Goal: Task Accomplishment & Management: Use online tool/utility

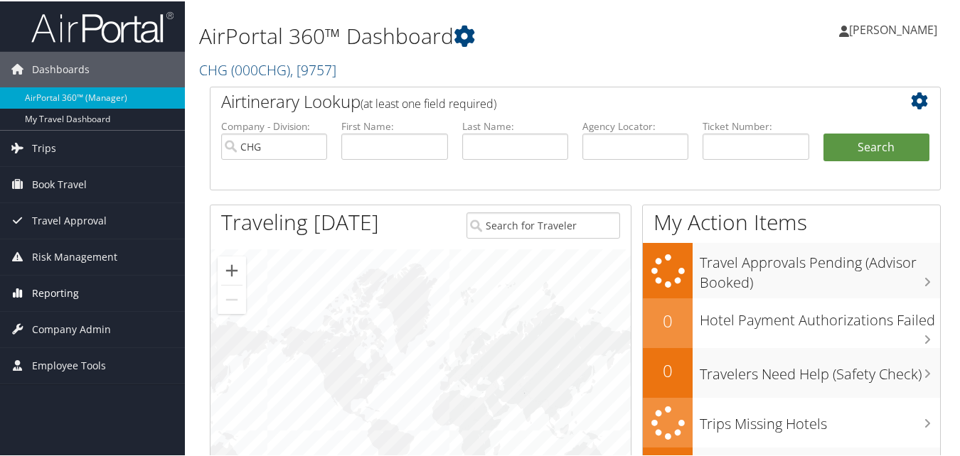
drag, startPoint x: 51, startPoint y: 297, endPoint x: 51, endPoint y: 306, distance: 8.5
click at [51, 297] on span "Reporting" at bounding box center [55, 292] width 47 height 36
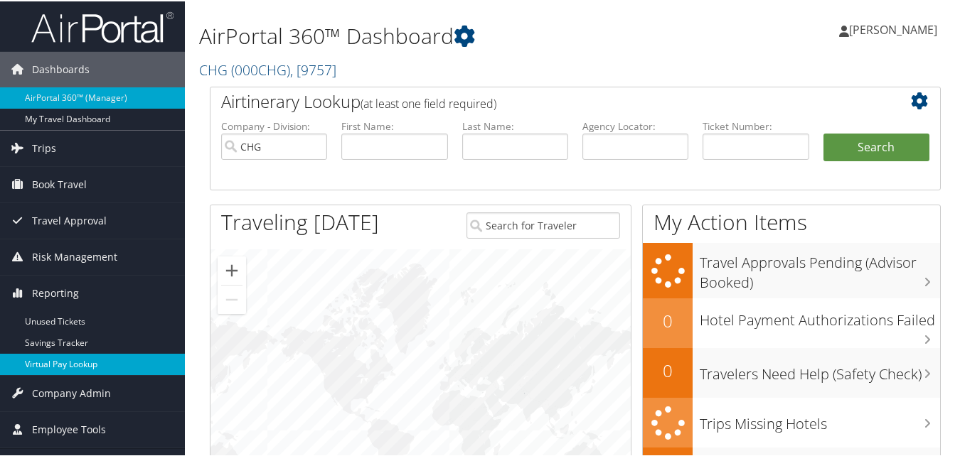
click at [55, 356] on link "Virtual Pay Lookup" at bounding box center [92, 363] width 185 height 21
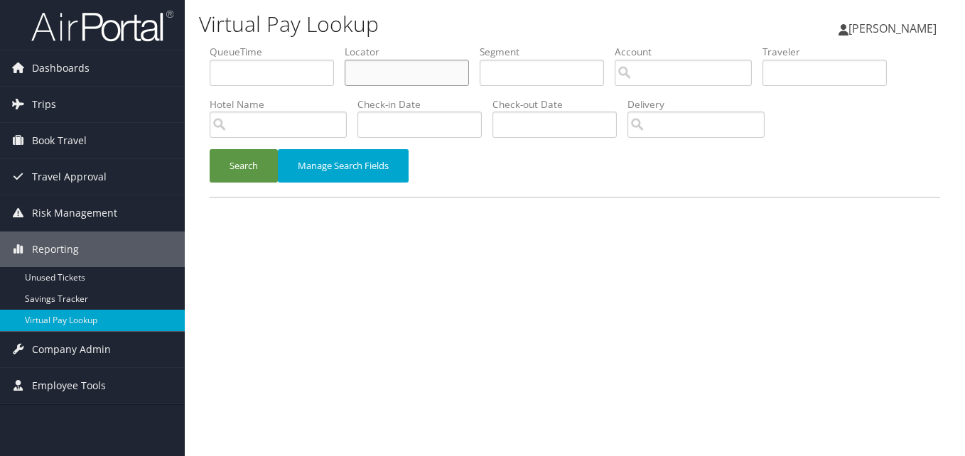
click at [441, 69] on input "text" at bounding box center [407, 73] width 124 height 26
paste input "YYOWLY"
click at [380, 74] on input "YYOWLY" at bounding box center [407, 73] width 124 height 26
click at [377, 75] on input "YYOWLY" at bounding box center [407, 73] width 124 height 26
click at [223, 166] on button "Search" at bounding box center [244, 165] width 68 height 33
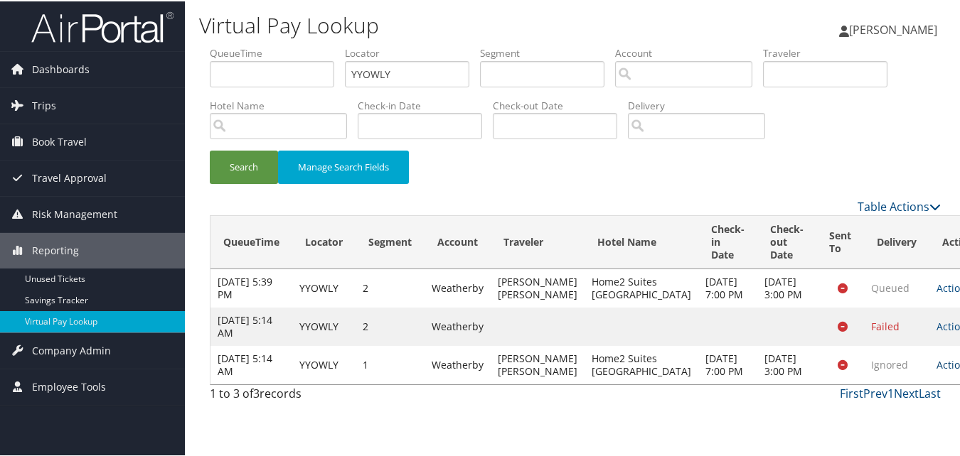
drag, startPoint x: 890, startPoint y: 387, endPoint x: 891, endPoint y: 395, distance: 7.9
click at [929, 383] on td "Actions Resend Logs View Itinerary" at bounding box center [960, 364] width 63 height 38
click at [936, 370] on link "Actions" at bounding box center [958, 364] width 45 height 14
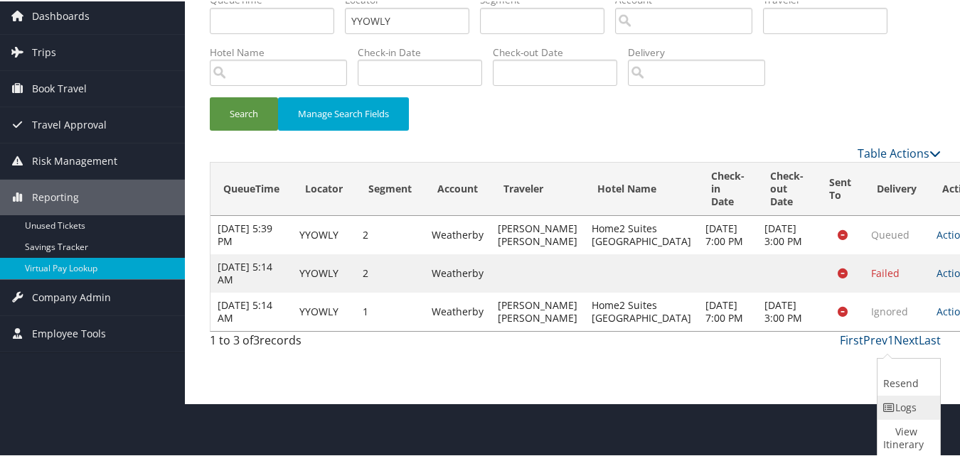
click at [887, 405] on icon at bounding box center [889, 407] width 13 height 10
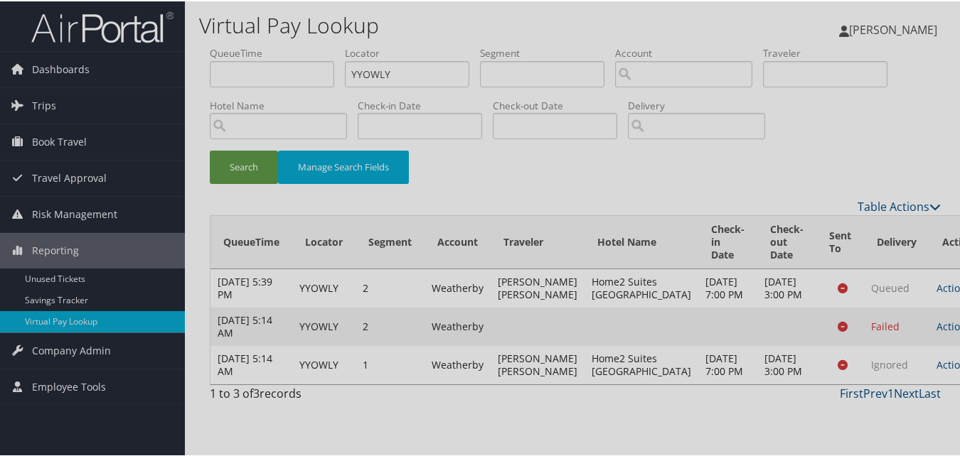
scroll to position [3, 0]
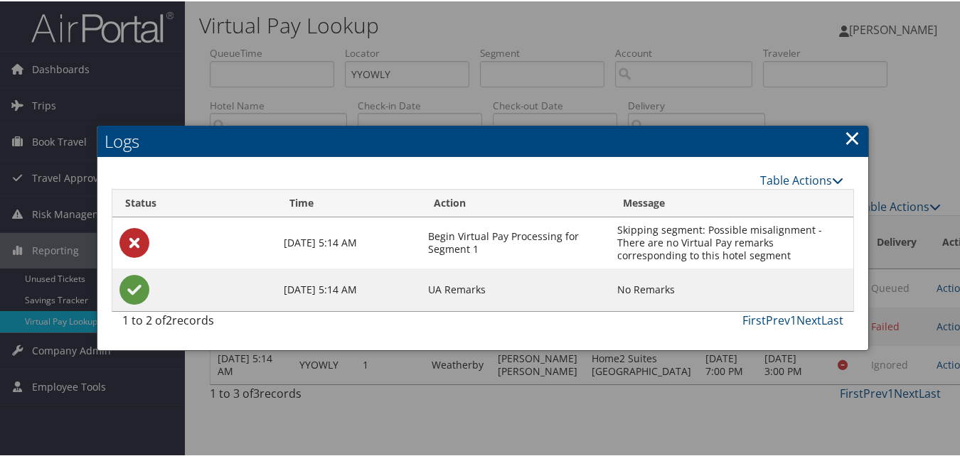
click at [730, 430] on div at bounding box center [482, 228] width 965 height 456
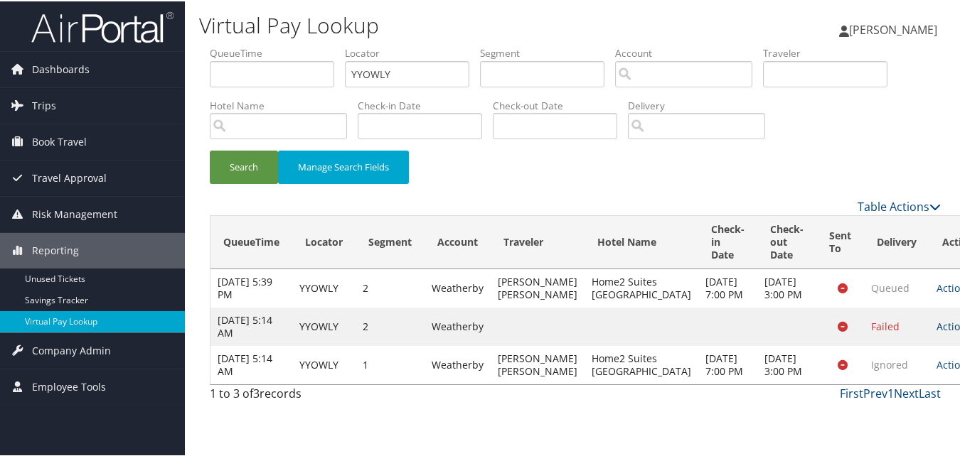
click at [936, 332] on link "Actions" at bounding box center [958, 325] width 45 height 14
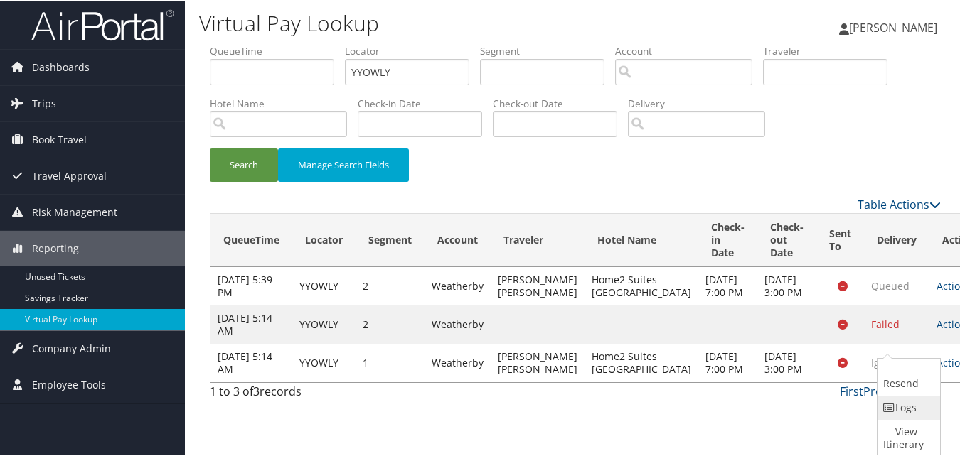
click at [891, 402] on icon at bounding box center [889, 407] width 13 height 10
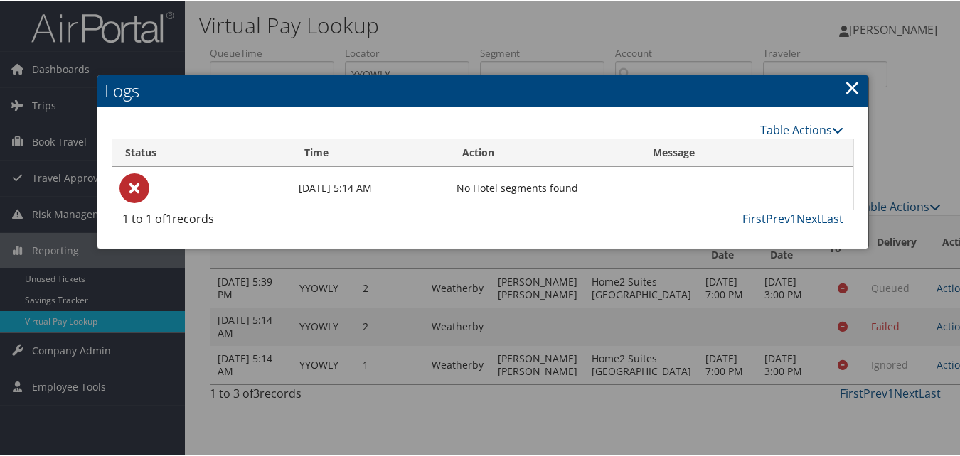
click at [719, 429] on div at bounding box center [482, 228] width 965 height 456
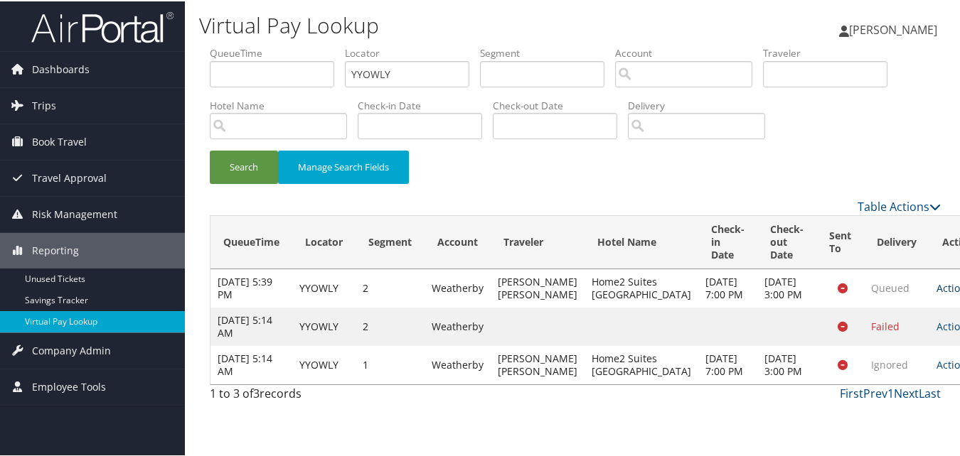
click at [965, 292] on icon at bounding box center [976, 287] width 10 height 10
click at [903, 360] on link "Logs" at bounding box center [906, 358] width 59 height 24
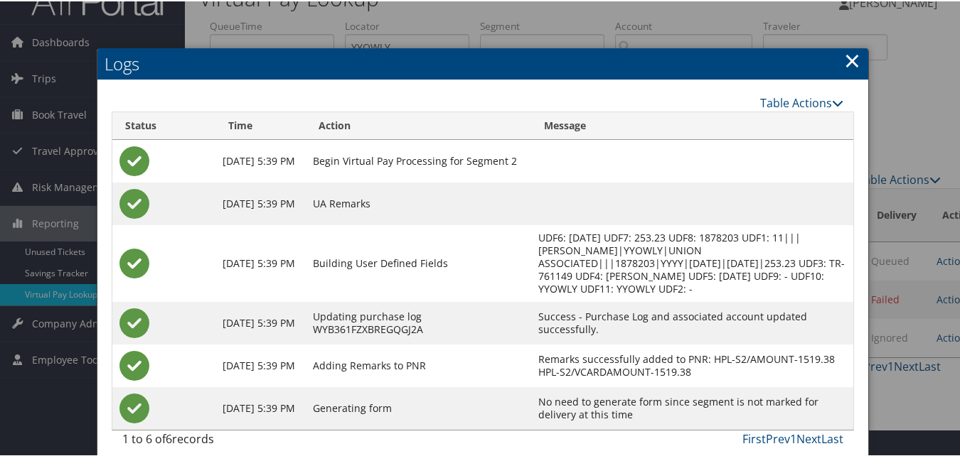
scroll to position [39, 0]
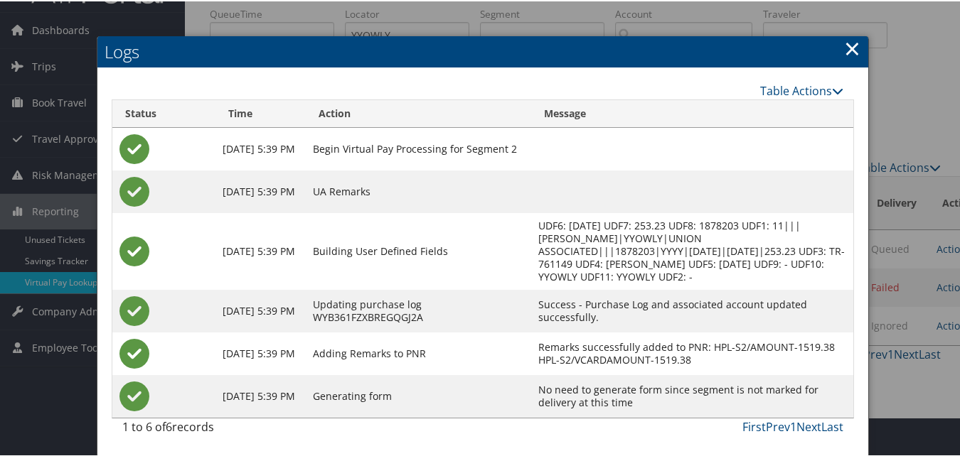
click at [848, 50] on link "×" at bounding box center [852, 47] width 16 height 28
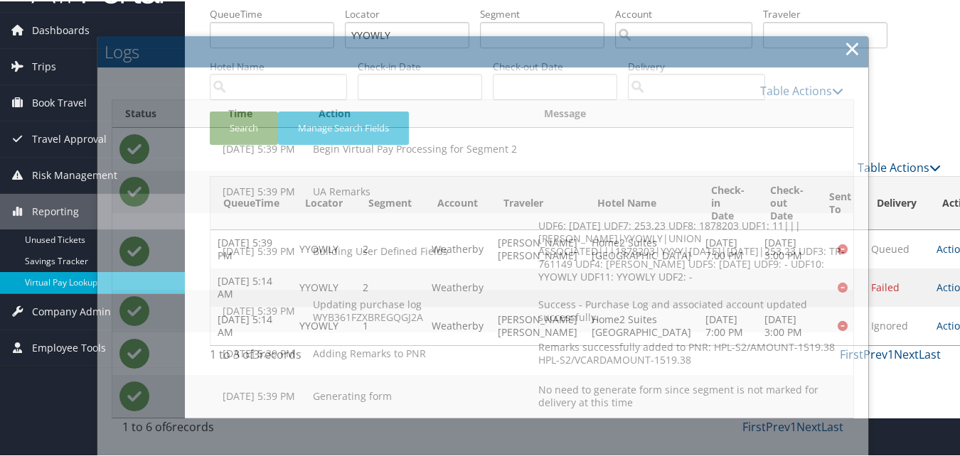
scroll to position [3, 0]
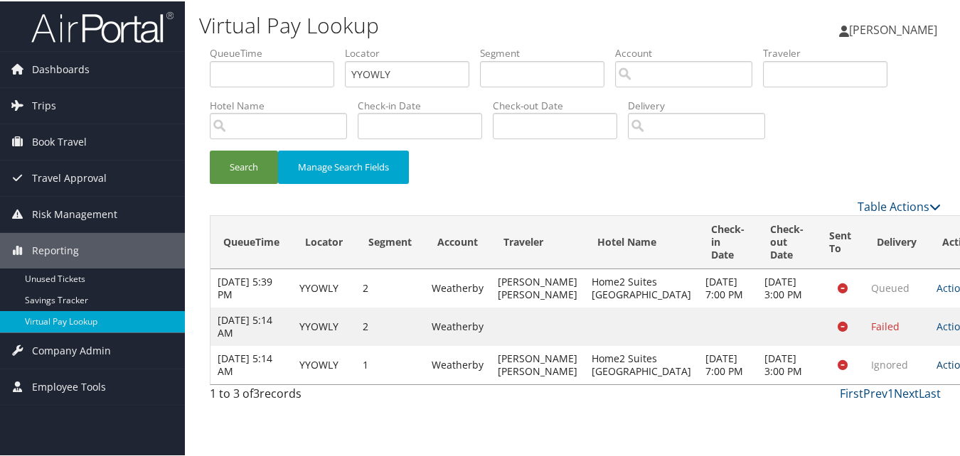
click at [936, 370] on link "Actions" at bounding box center [958, 364] width 45 height 14
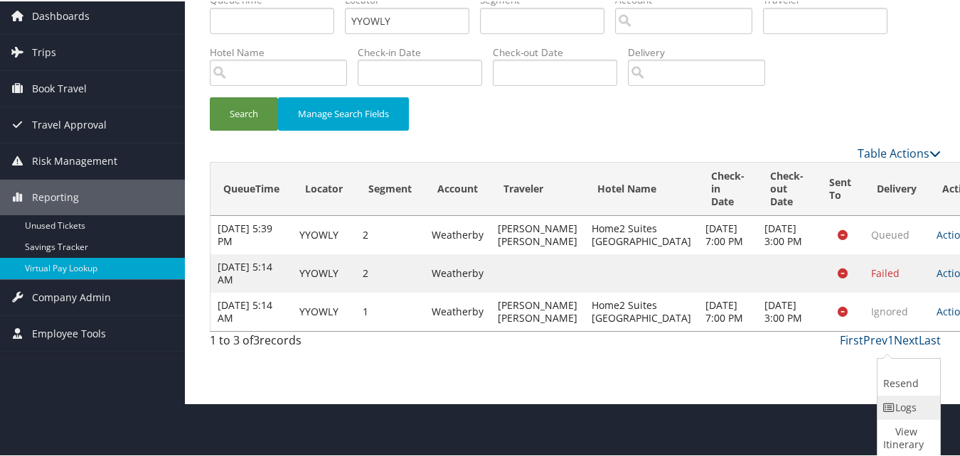
click at [884, 408] on icon at bounding box center [889, 407] width 13 height 10
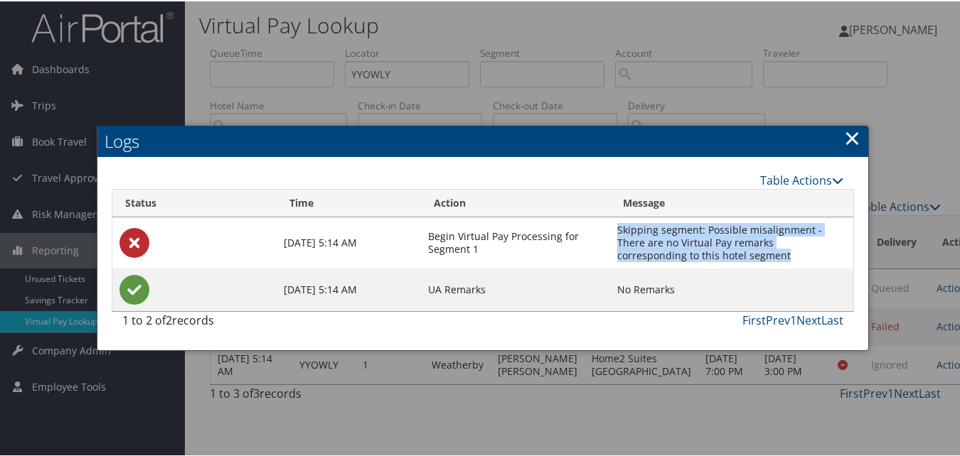
drag, startPoint x: 723, startPoint y: 250, endPoint x: 614, endPoint y: 229, distance: 110.7
click at [614, 229] on td "Skipping segment: Possible misalignment - There are no Virtual Pay remarks corr…" at bounding box center [731, 241] width 243 height 51
copy td "Skipping segment: Possible misalignment - There are no Virtual Pay remarks corr…"
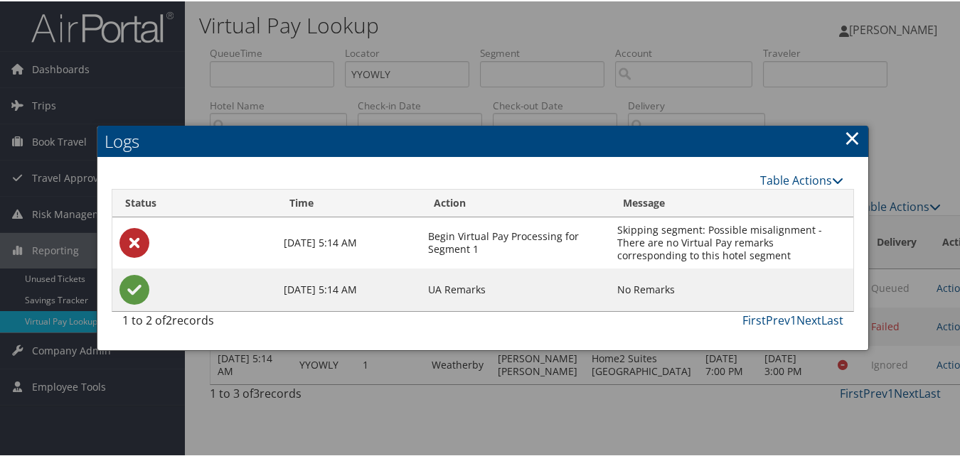
click at [837, 127] on h2 "Logs" at bounding box center [482, 139] width 771 height 31
click at [838, 136] on h2 "Logs" at bounding box center [482, 139] width 771 height 31
click at [844, 137] on link "×" at bounding box center [852, 136] width 16 height 28
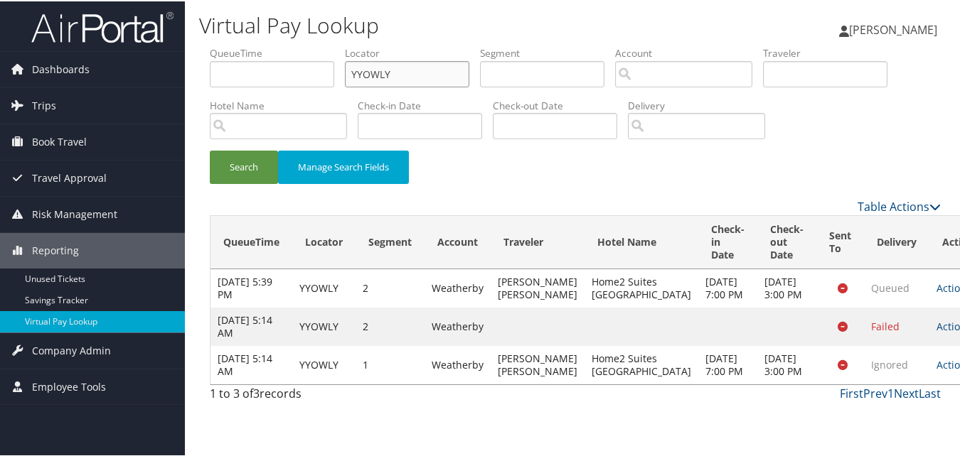
drag, startPoint x: 382, startPoint y: 73, endPoint x: 225, endPoint y: 73, distance: 156.4
click at [225, 45] on ul "QueueTime Locator YYOWLY Segment Account Traveler Hotel Name Check-in Date Chec…" at bounding box center [575, 45] width 731 height 0
paste input "OZPNEZ"
type input "OZPNEZ"
click at [251, 179] on button "Search" at bounding box center [244, 165] width 68 height 33
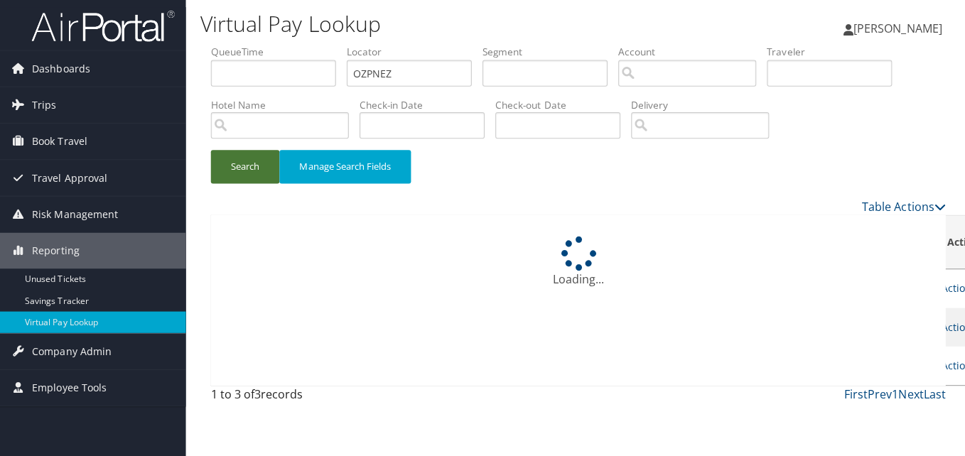
scroll to position [0, 0]
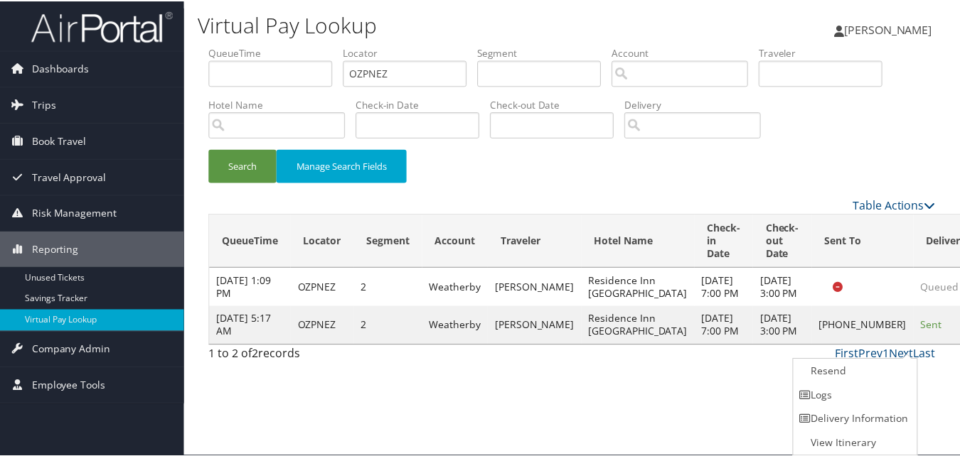
scroll to position [1, 0]
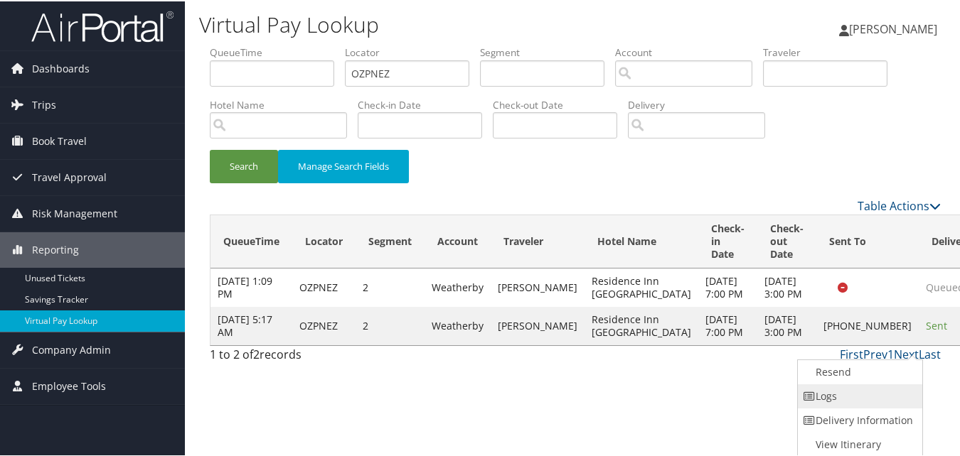
click at [872, 398] on link "Logs" at bounding box center [859, 395] width 122 height 24
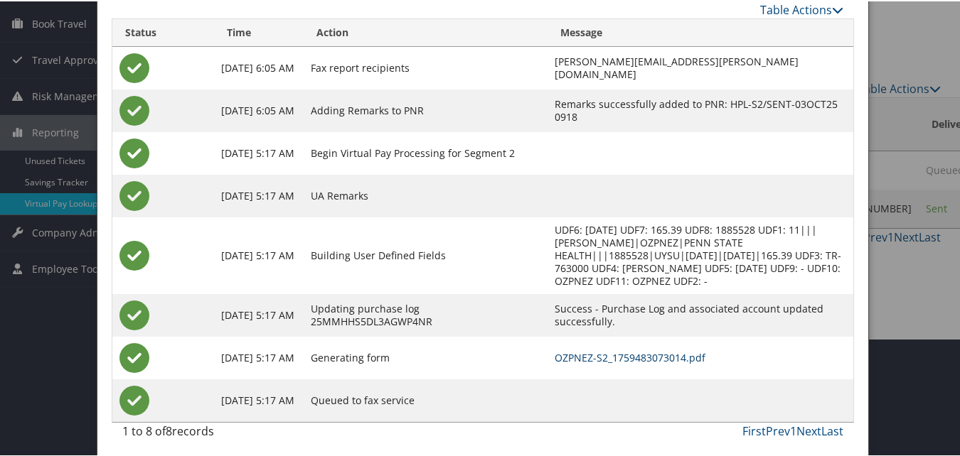
scroll to position [122, 0]
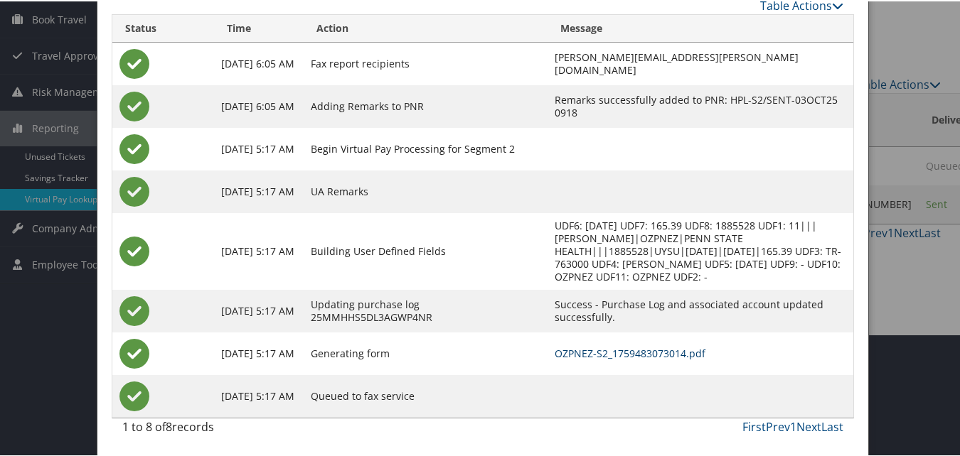
click at [604, 348] on link "OZPNEZ-S2_1759483073014.pdf" at bounding box center [630, 353] width 151 height 14
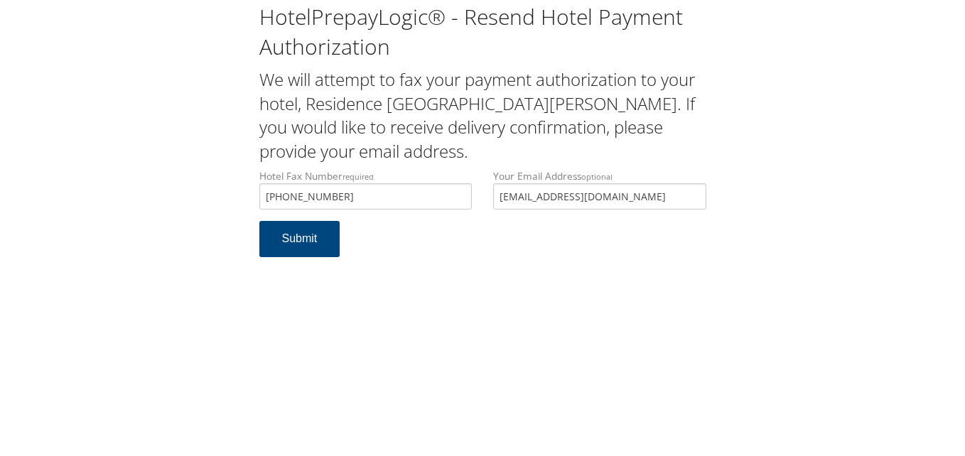
click at [473, 203] on div "Hotel Fax Number required +1 (772) 344-7815 Hotel fax number is required Your E…" at bounding box center [483, 195] width 468 height 52
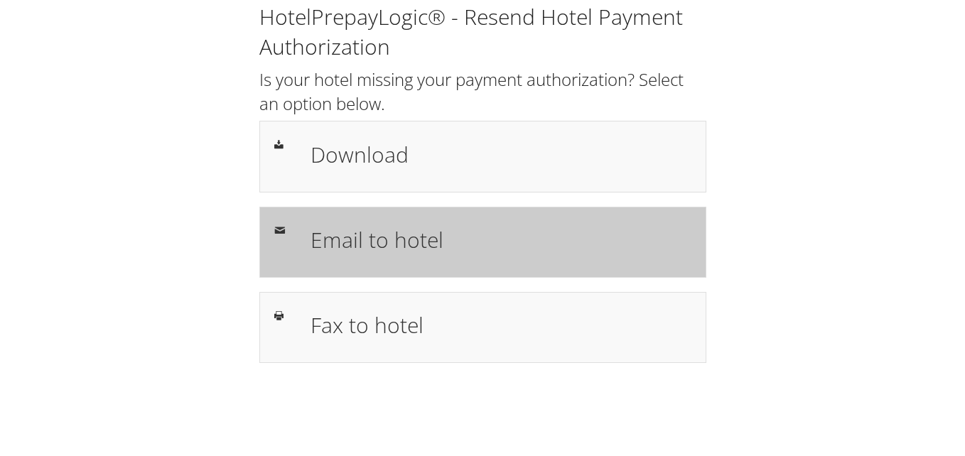
click at [305, 233] on div "Email to hotel" at bounding box center [501, 242] width 402 height 41
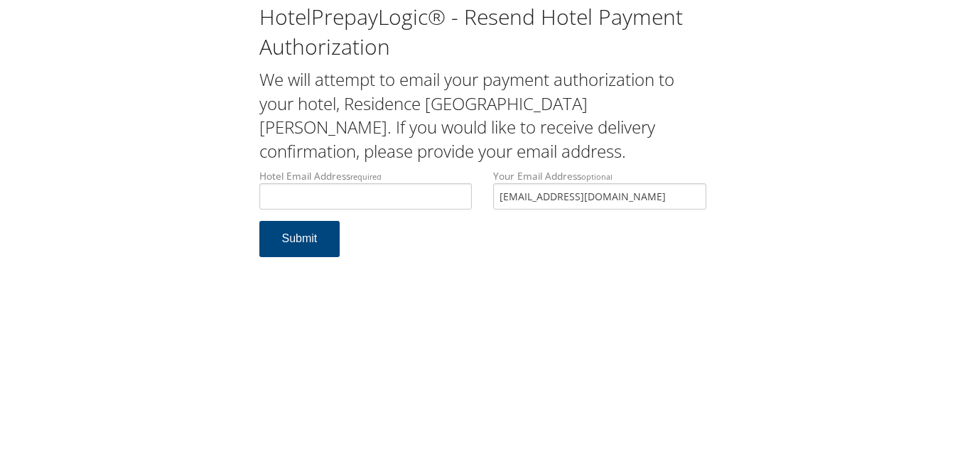
click at [192, 160] on div "HotelPrepayLogic® - Resend Hotel Payment Authorization We will attempt to email…" at bounding box center [482, 136] width 937 height 272
click at [346, 191] on input "Hotel Email Address required" at bounding box center [365, 196] width 213 height 26
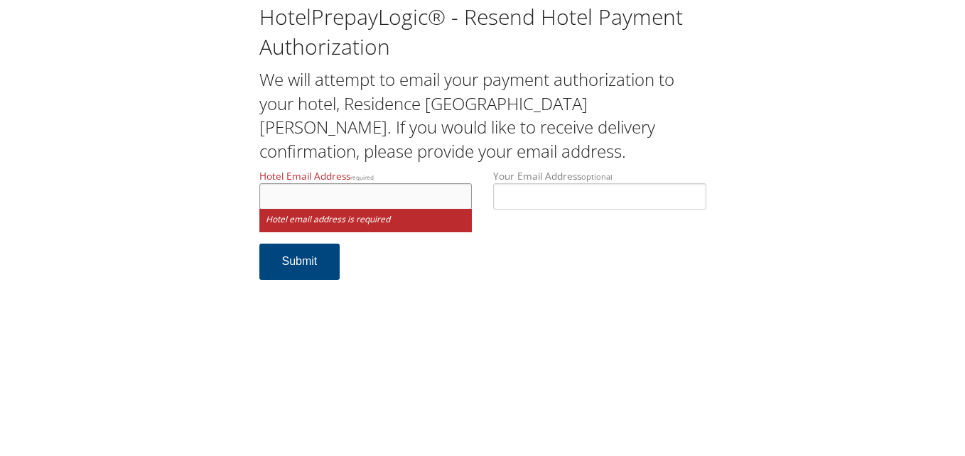
click at [371, 193] on input "Hotel Email Address required" at bounding box center [365, 196] width 213 height 26
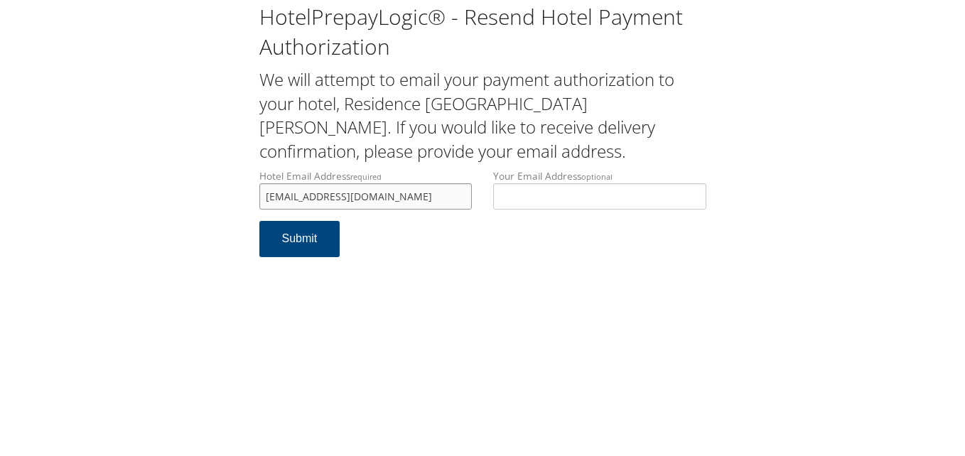
drag, startPoint x: 388, startPoint y: 199, endPoint x: 308, endPoint y: 198, distance: 80.3
click at [308, 198] on input "residence4610@gmail.com" at bounding box center [365, 196] width 213 height 26
type input "residenceinnportstluciewest@gmail.com"
click at [333, 234] on button "Submit" at bounding box center [299, 239] width 81 height 36
drag, startPoint x: 456, startPoint y: 202, endPoint x: 105, endPoint y: 129, distance: 357.9
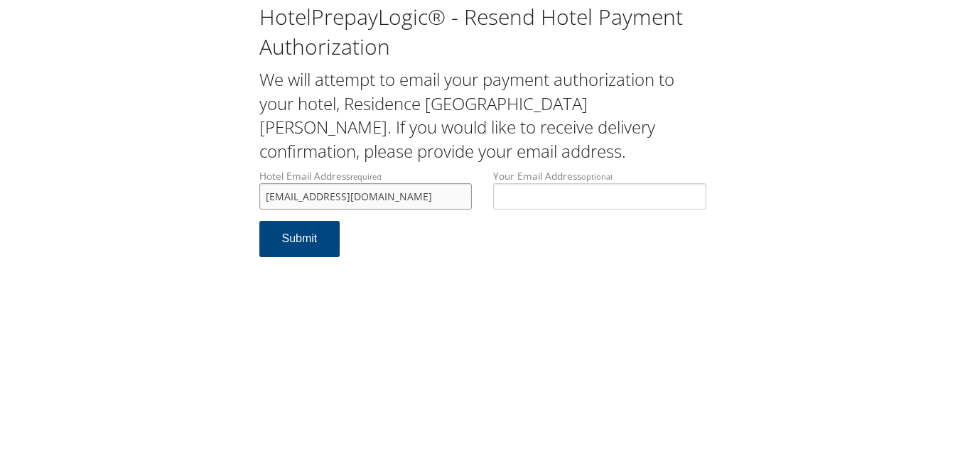
click at [105, 129] on div "HotelPrepayLogic® - Resend Hotel Payment Authorization We will attempt to email…" at bounding box center [482, 136] width 937 height 272
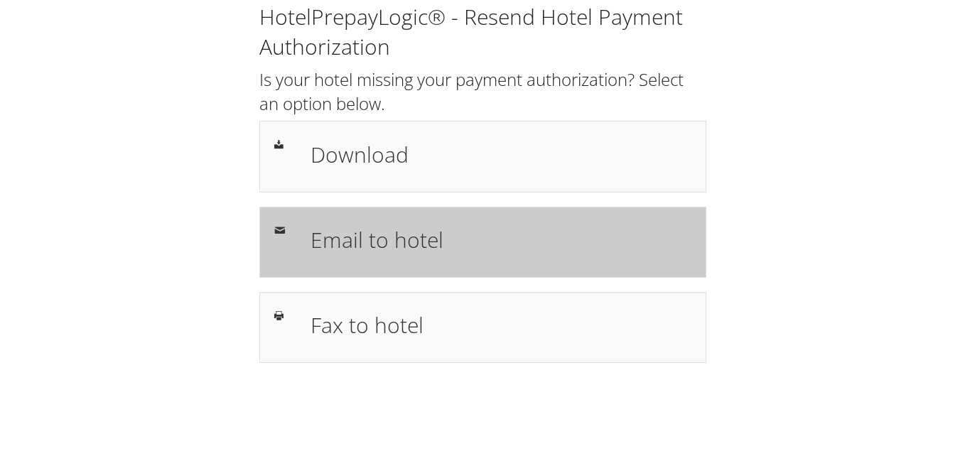
click at [507, 260] on div "Email to hotel" at bounding box center [501, 242] width 402 height 41
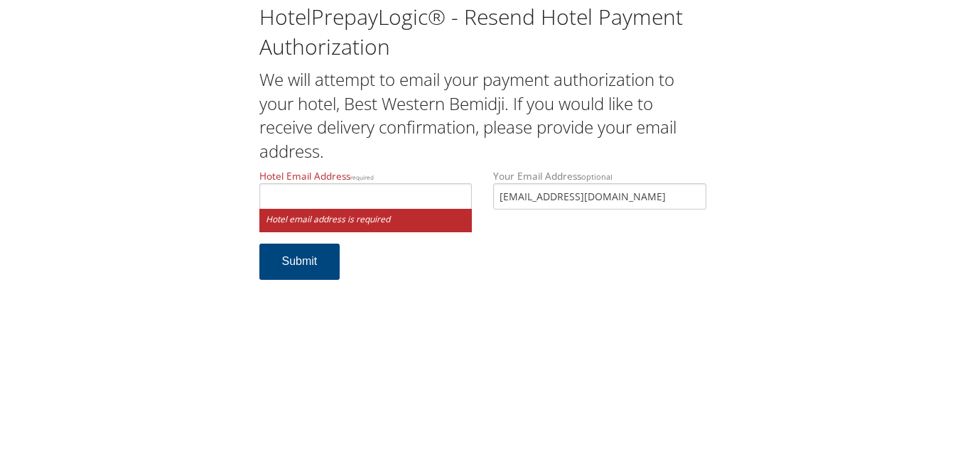
click at [393, 181] on label "Hotel Email Address required" at bounding box center [365, 189] width 213 height 41
click at [393, 183] on input "Hotel Email Address required" at bounding box center [365, 196] width 213 height 26
click at [377, 188] on input "Hotel Email Address required" at bounding box center [365, 196] width 213 height 26
drag, startPoint x: 646, startPoint y: 203, endPoint x: 413, endPoint y: 202, distance: 233.2
click at [413, 202] on div "Hotel Email Address required Hotel email address is required Your Email Address…" at bounding box center [483, 206] width 468 height 75
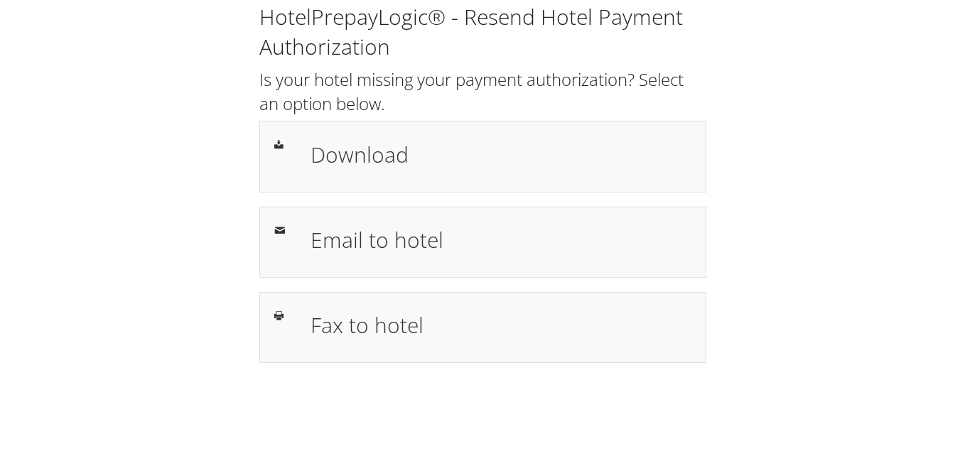
click at [505, 254] on h1 "Email to hotel" at bounding box center [501, 240] width 381 height 32
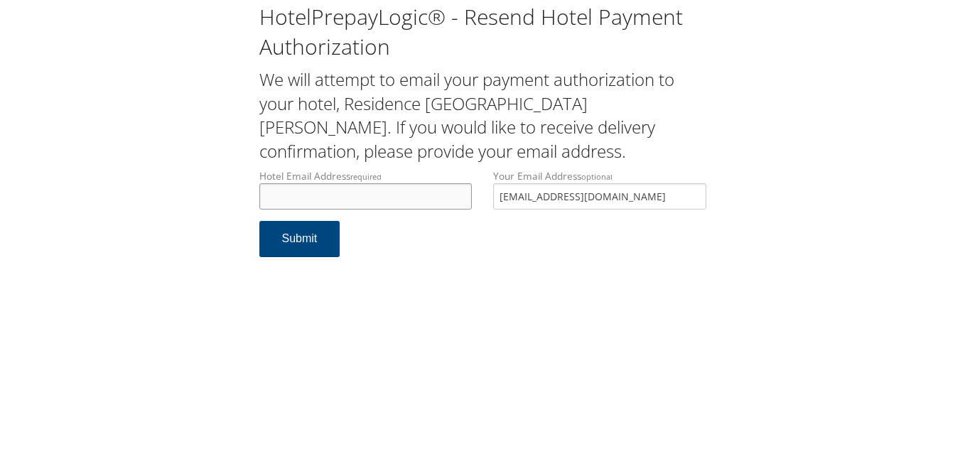
drag, startPoint x: 0, startPoint y: 0, endPoint x: 460, endPoint y: 194, distance: 499.2
click at [460, 194] on input "Hotel Email Address required" at bounding box center [365, 196] width 213 height 26
drag, startPoint x: 639, startPoint y: 197, endPoint x: 373, endPoint y: 172, distance: 267.8
click at [373, 172] on div "Hotel Email Address required Hotel email address is required Your Email Address…" at bounding box center [483, 195] width 468 height 52
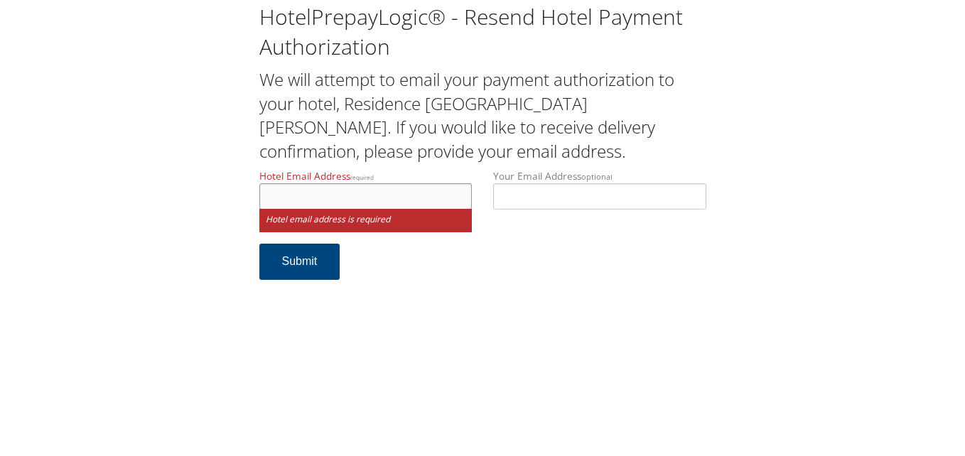
click at [401, 203] on input "Hotel Email Address required" at bounding box center [365, 196] width 213 height 26
drag, startPoint x: 407, startPoint y: 203, endPoint x: 308, endPoint y: 205, distance: 98.8
click at [308, 205] on input "residence4610@gmail.com" at bounding box center [365, 196] width 213 height 26
type input "residenceinn"
drag, startPoint x: 360, startPoint y: 195, endPoint x: 212, endPoint y: 199, distance: 147.9
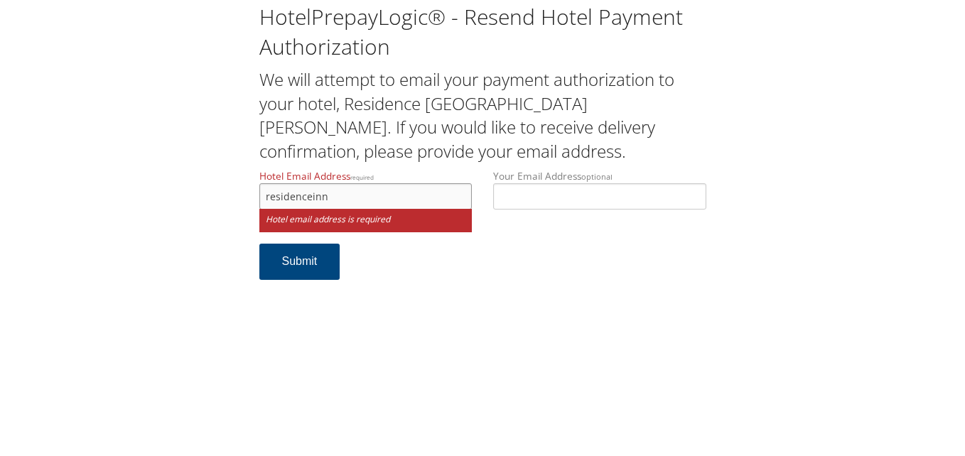
click at [212, 199] on div "HotelPrepayLogic® - Resend Hotel Payment Authorization We will attempt to email…" at bounding box center [482, 147] width 937 height 294
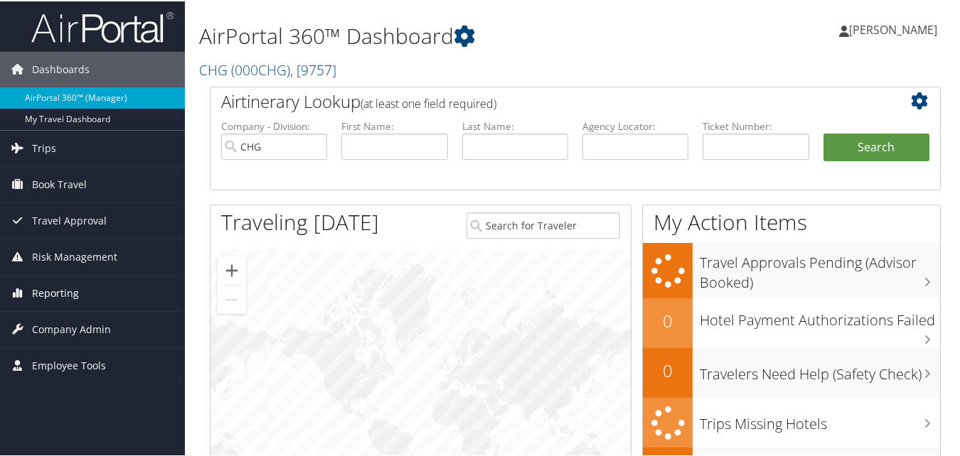
click at [132, 297] on link "Reporting" at bounding box center [92, 292] width 185 height 36
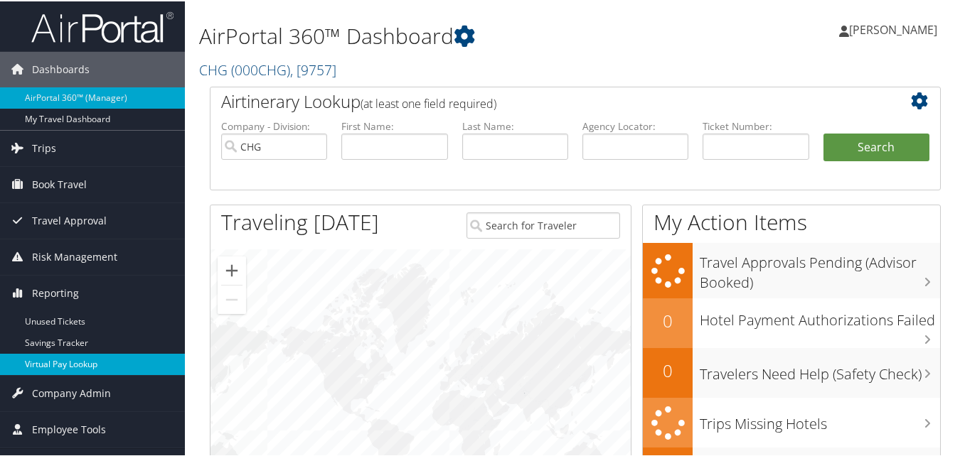
click at [106, 369] on link "Virtual Pay Lookup" at bounding box center [92, 363] width 185 height 21
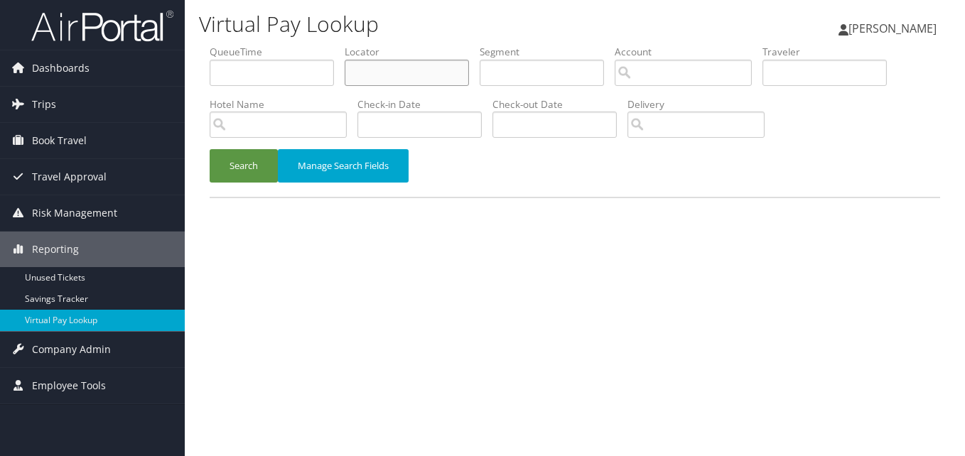
click at [438, 82] on input "text" at bounding box center [407, 73] width 124 height 26
paste input "NFLAGO"
type input "NFLAGO"
click at [264, 159] on button "Search" at bounding box center [244, 165] width 68 height 33
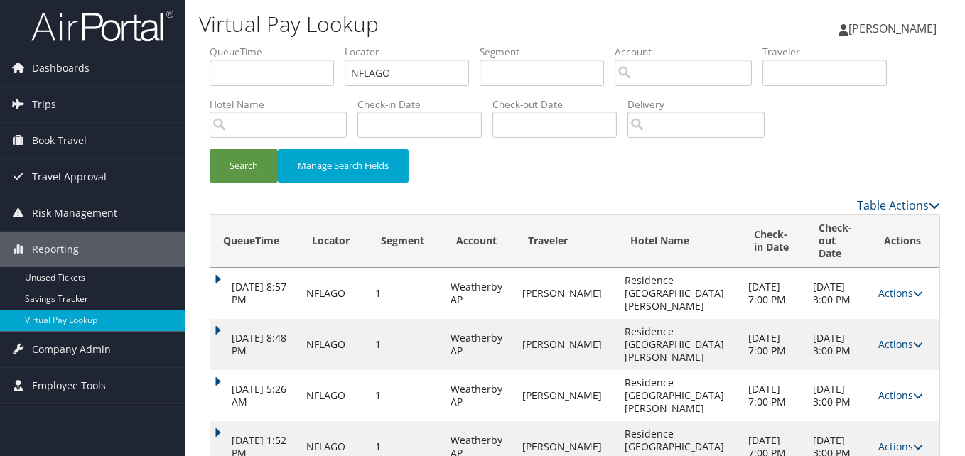
click at [229, 422] on td "Oct 4, 2025 1:52 PM" at bounding box center [254, 447] width 89 height 51
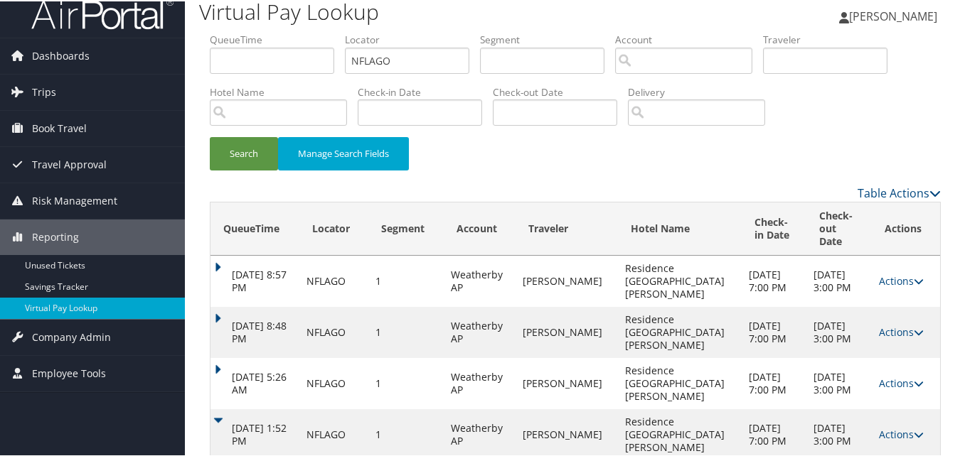
scroll to position [38, 0]
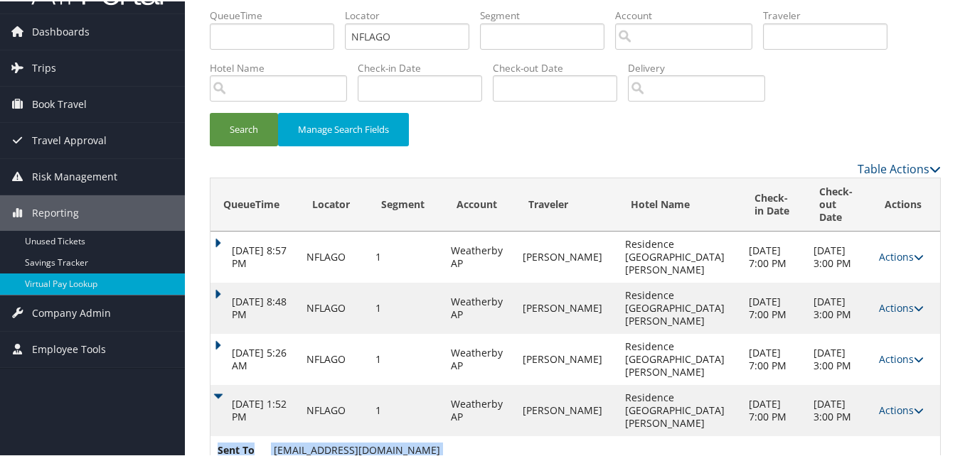
drag, startPoint x: 476, startPoint y: 387, endPoint x: 336, endPoint y: 376, distance: 140.5
click at [336, 435] on td "Sent To residenceinnportstluciewest@gmail.com Delivery Sent" at bounding box center [574, 465] width 729 height 60
copy ul "Sent To residenceinnportstluciewest@gmail.com Delivery Sent"
drag, startPoint x: 465, startPoint y: 386, endPoint x: 325, endPoint y: 389, distance: 140.1
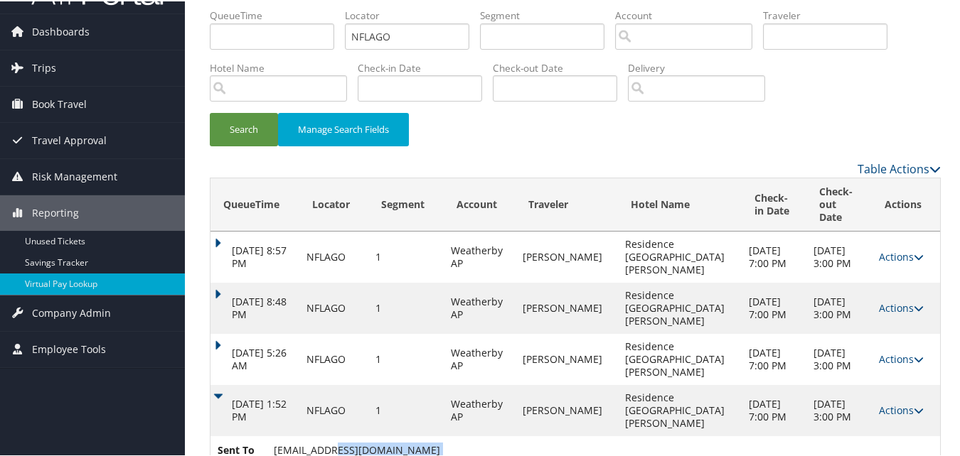
click at [325, 435] on td "Sent To residenceinnportstluciewest@gmail.com Delivery Sent" at bounding box center [574, 465] width 729 height 60
drag, startPoint x: 325, startPoint y: 389, endPoint x: 316, endPoint y: 389, distance: 8.5
click at [323, 442] on span "residenceinnportstluciewest@gmail.com" at bounding box center [357, 449] width 166 height 14
drag, startPoint x: 267, startPoint y: 386, endPoint x: 460, endPoint y: 387, distance: 192.7
click at [440, 441] on li "Sent To residenceinnportstluciewest@gmail.com" at bounding box center [329, 451] width 223 height 21
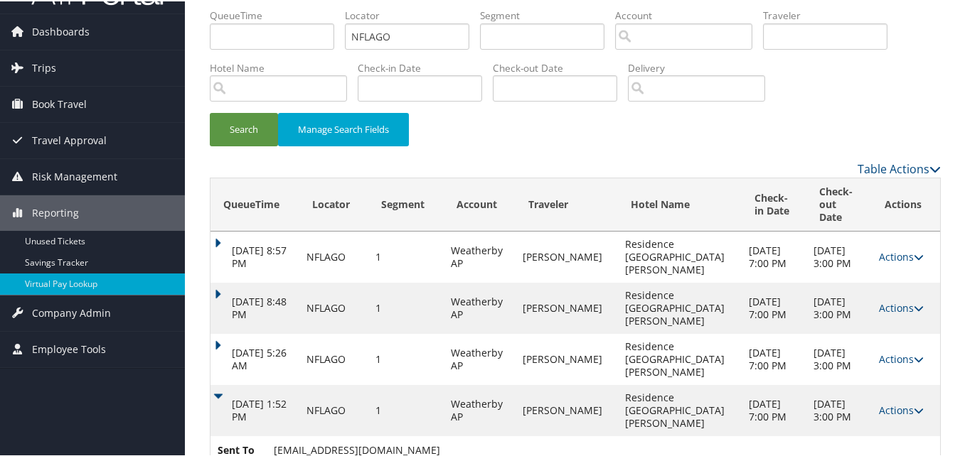
copy li "residenceinnportstluciewest@gmail.com"
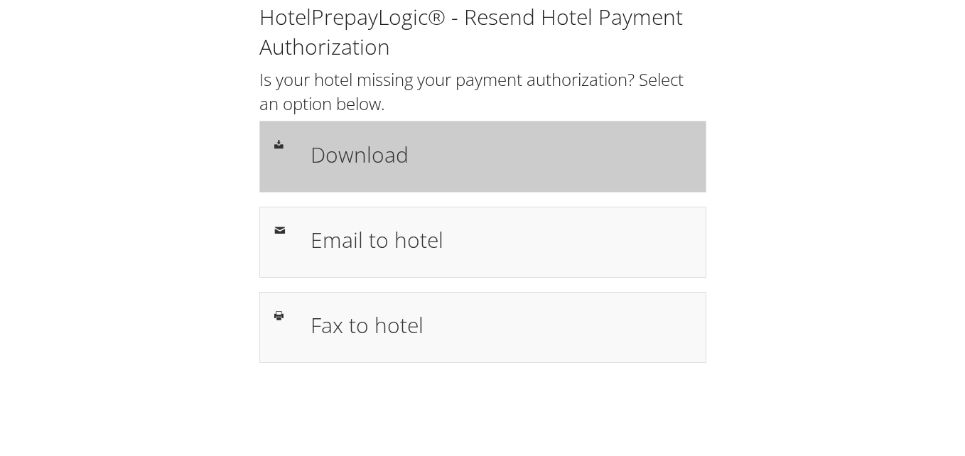
click at [535, 144] on h1 "Download" at bounding box center [501, 155] width 381 height 32
click at [526, 162] on h1 "Download" at bounding box center [501, 155] width 381 height 32
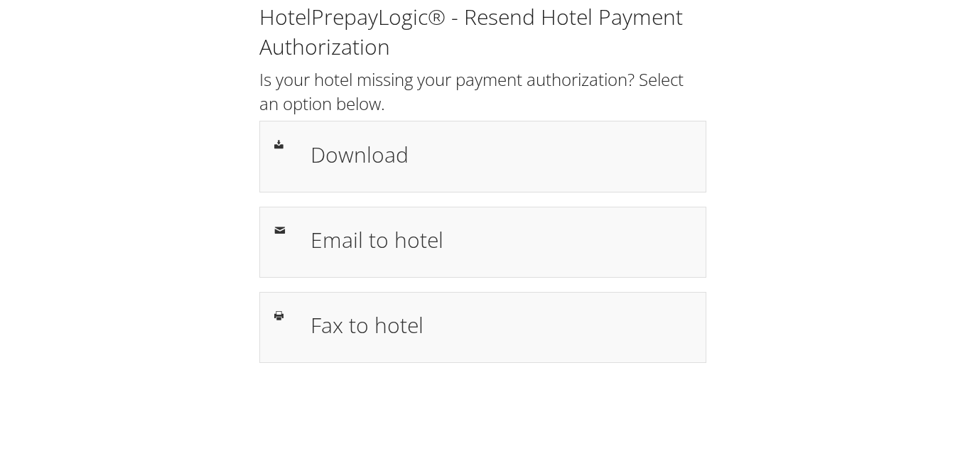
click at [596, 167] on h1 "Download" at bounding box center [501, 155] width 381 height 32
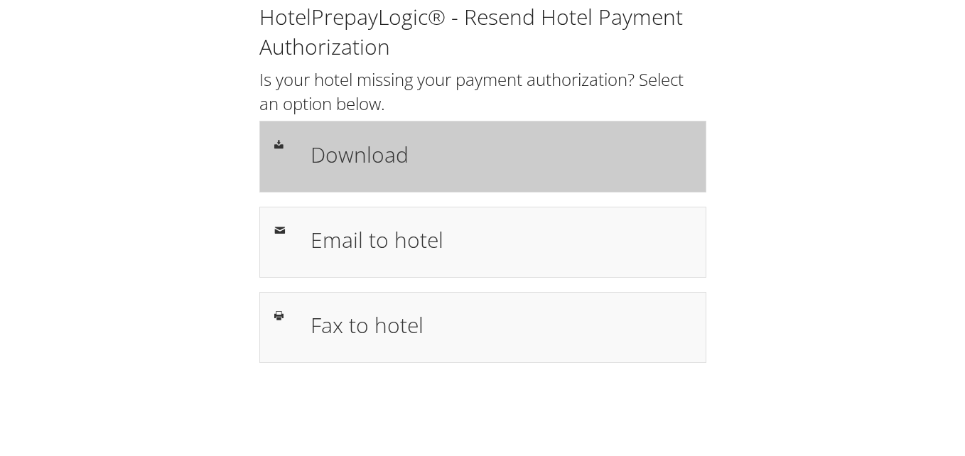
click at [498, 149] on h1 "Download" at bounding box center [501, 155] width 381 height 32
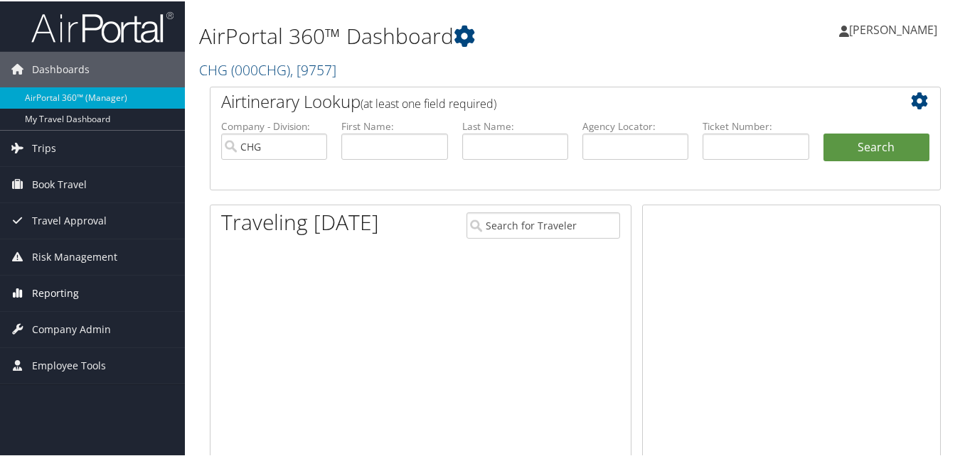
click at [54, 289] on span "Reporting" at bounding box center [55, 292] width 47 height 36
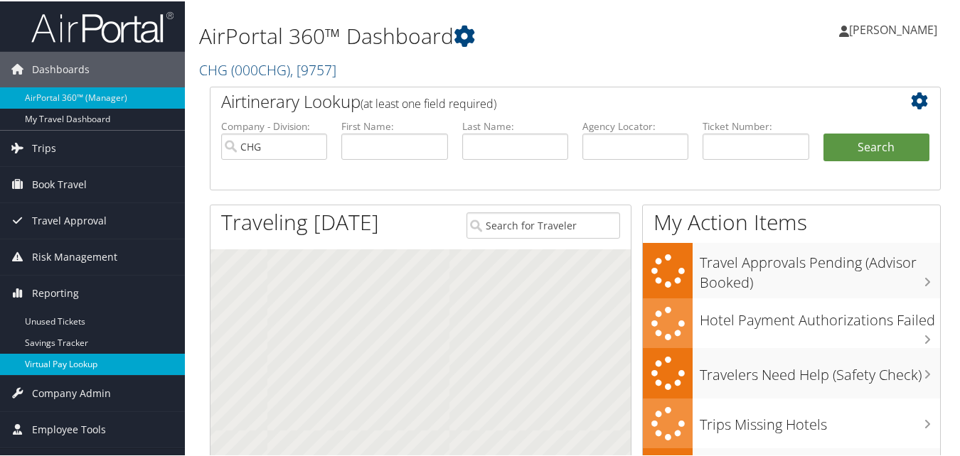
click at [52, 365] on link "Virtual Pay Lookup" at bounding box center [92, 363] width 185 height 21
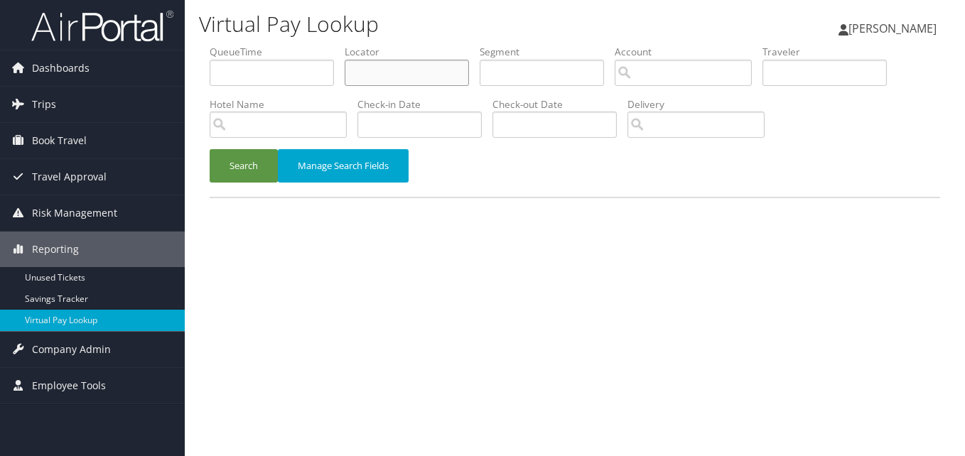
click at [457, 66] on input "text" at bounding box center [407, 73] width 124 height 26
paste input "LCTPFM"
click at [378, 77] on input "LCTPFM" at bounding box center [407, 73] width 124 height 26
type input "LCTPFM"
click at [232, 177] on button "Search" at bounding box center [244, 165] width 68 height 33
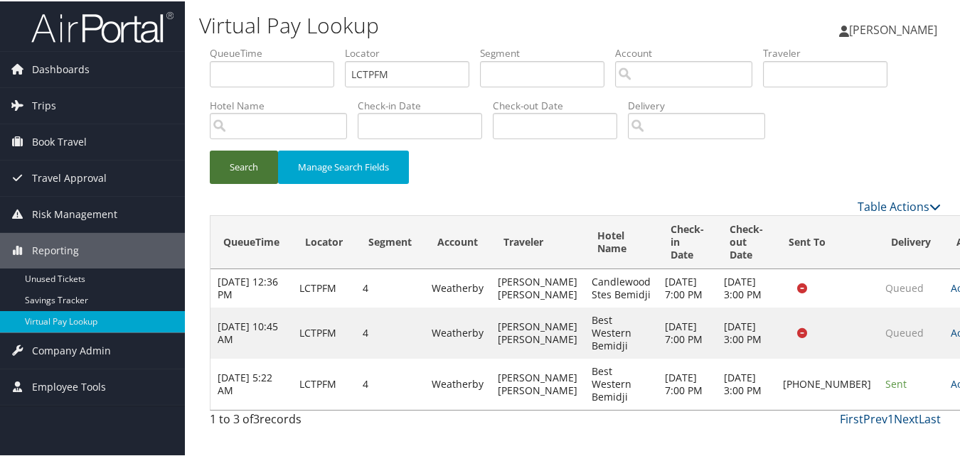
scroll to position [3, 0]
click at [943, 389] on td "Actions Resend Logs Delivery Information View Itinerary" at bounding box center [974, 383] width 63 height 51
click at [950, 390] on link "Actions" at bounding box center [972, 383] width 45 height 14
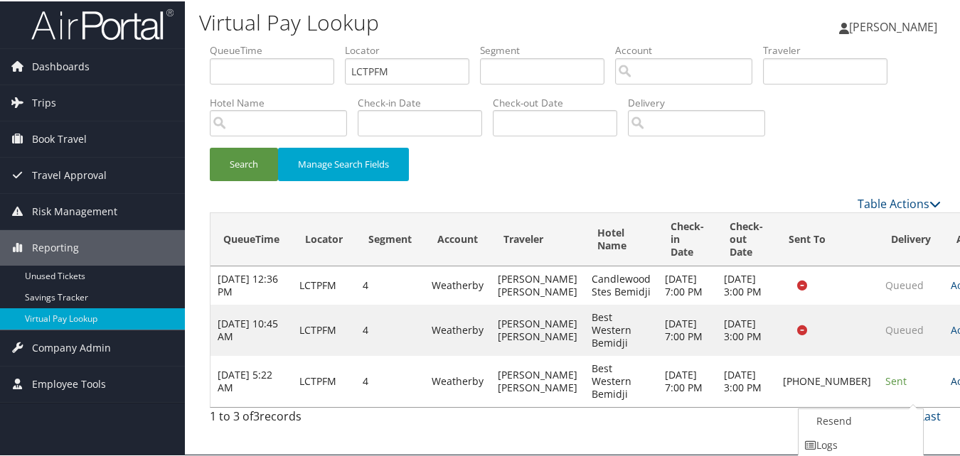
scroll to position [52, 0]
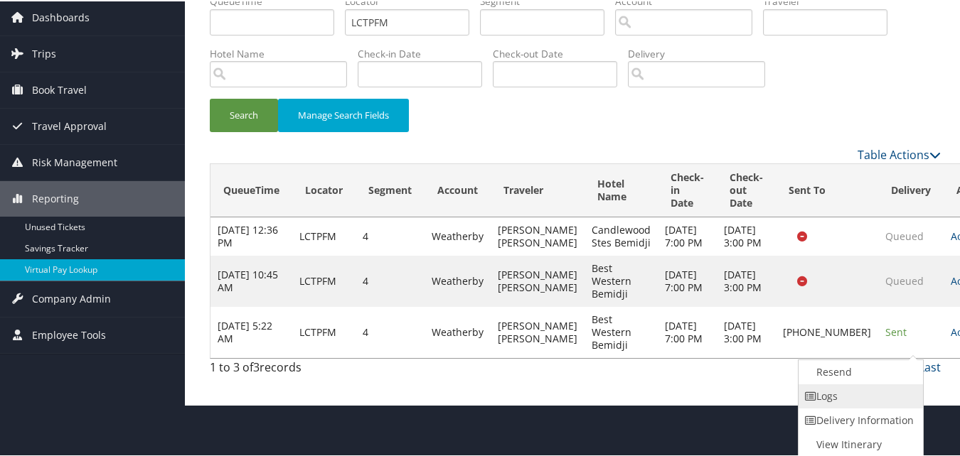
click at [831, 389] on link "Logs" at bounding box center [859, 395] width 122 height 24
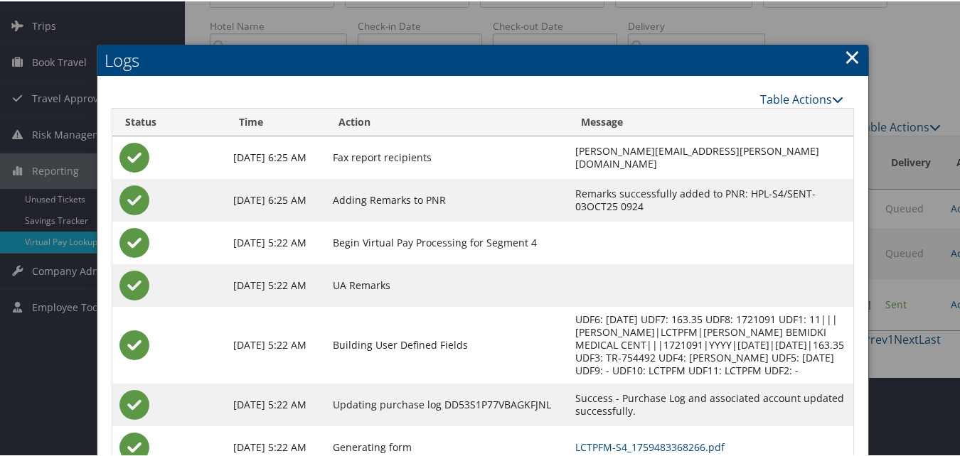
scroll to position [173, 0]
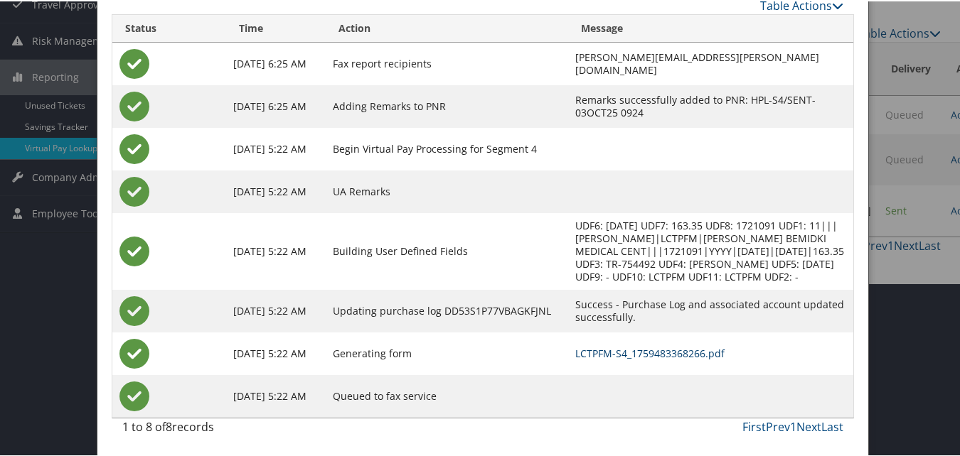
click at [575, 350] on link "LCTPFM-S4_1759483368266.pdf" at bounding box center [649, 353] width 149 height 14
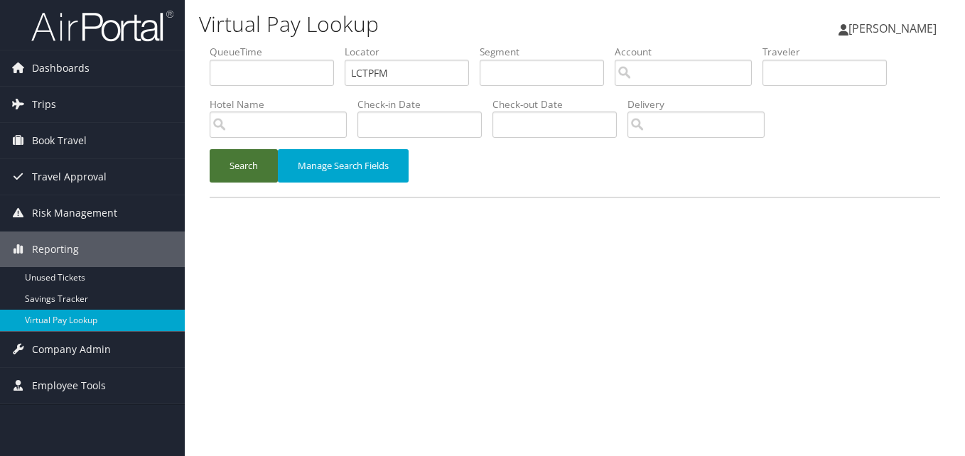
click at [245, 159] on button "Search" at bounding box center [244, 165] width 68 height 33
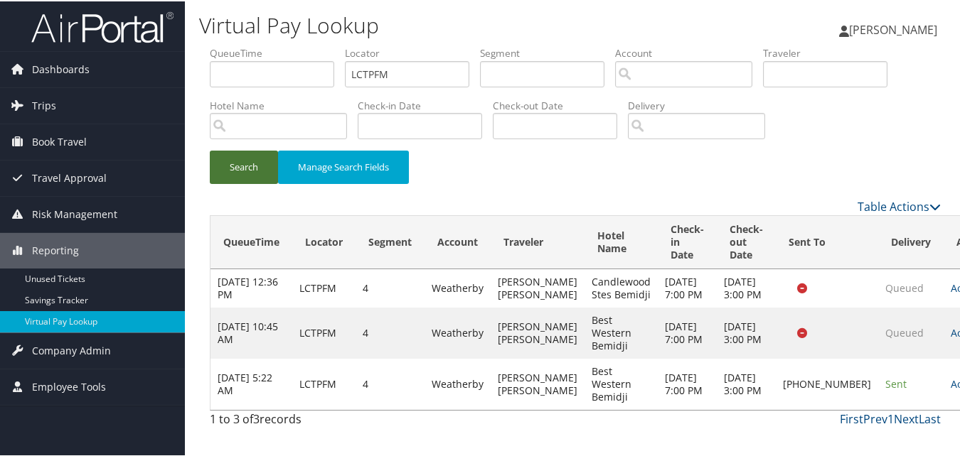
scroll to position [3, 0]
drag, startPoint x: 783, startPoint y: 387, endPoint x: 769, endPoint y: 380, distance: 15.3
click at [776, 380] on td "+1 (218) 751-2887" at bounding box center [827, 383] width 102 height 51
drag, startPoint x: 769, startPoint y: 380, endPoint x: 771, endPoint y: 417, distance: 36.3
click at [776, 409] on td "+1 (218) 751-2887" at bounding box center [827, 383] width 102 height 51
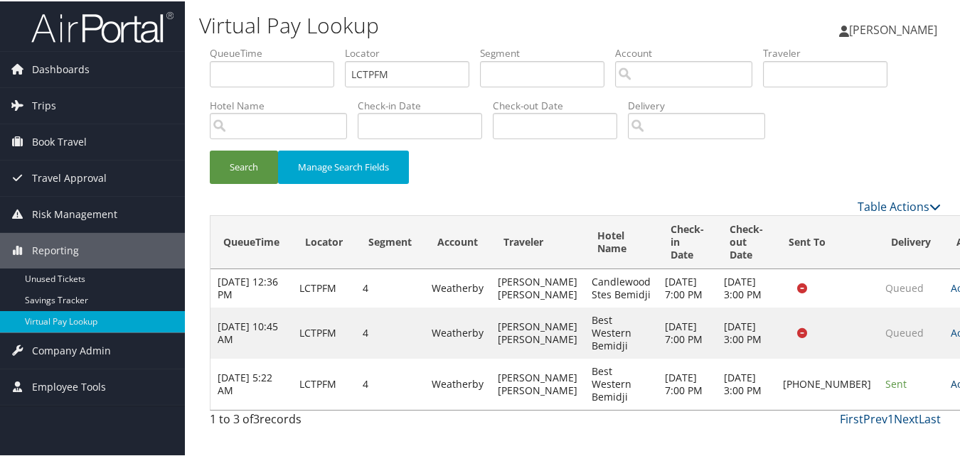
click at [950, 390] on link "Actions" at bounding box center [972, 383] width 45 height 14
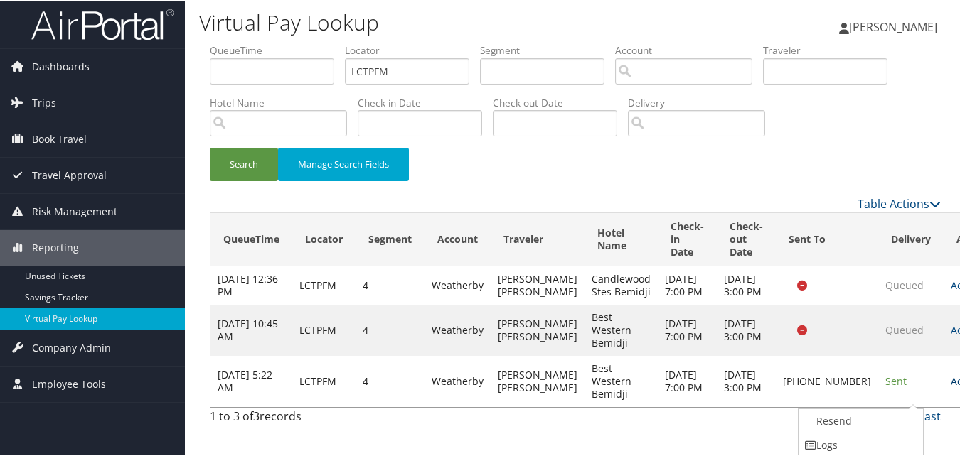
scroll to position [52, 0]
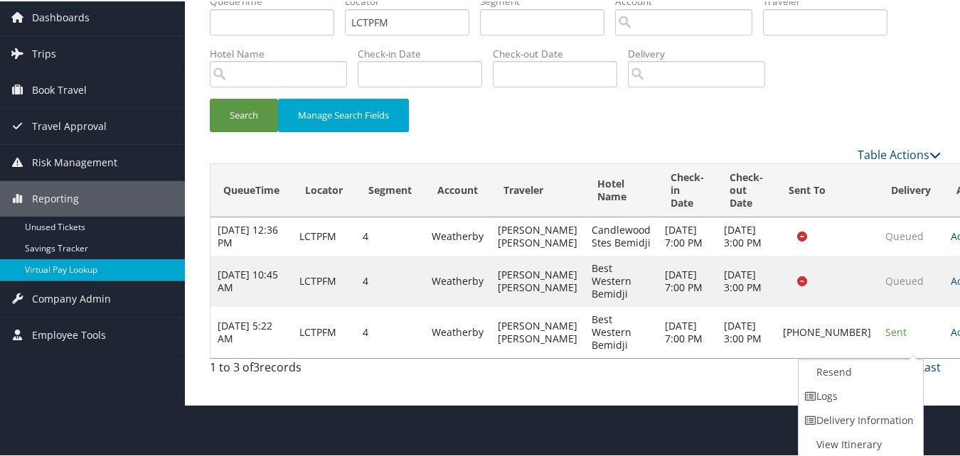
drag, startPoint x: 850, startPoint y: 396, endPoint x: 673, endPoint y: 414, distance: 177.9
click at [673, 405] on html "Menu Dashboards ► AirPortal 360™ (Manager) My Travel Dashboard Trips ► Airtiner…" at bounding box center [482, 176] width 965 height 456
click at [676, 405] on html "Menu Dashboards ► AirPortal 360™ (Manager) My Travel Dashboard Trips ► Airtiner…" at bounding box center [482, 176] width 965 height 456
click at [836, 367] on link "Resend" at bounding box center [859, 371] width 122 height 24
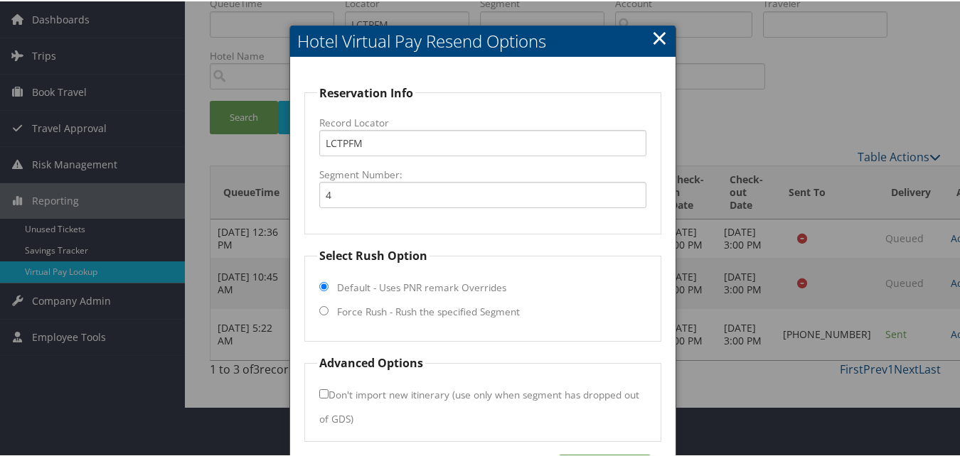
scroll to position [99, 0]
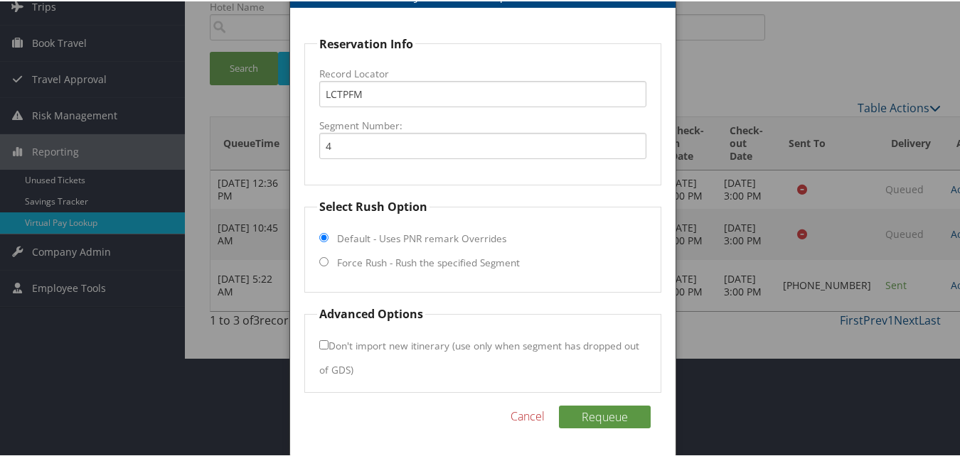
click at [454, 268] on label "Force Rush - Rush the specified Segment" at bounding box center [428, 262] width 183 height 14
click at [328, 265] on input "Force Rush - Rush the specified Segment" at bounding box center [323, 260] width 9 height 9
radio input "true"
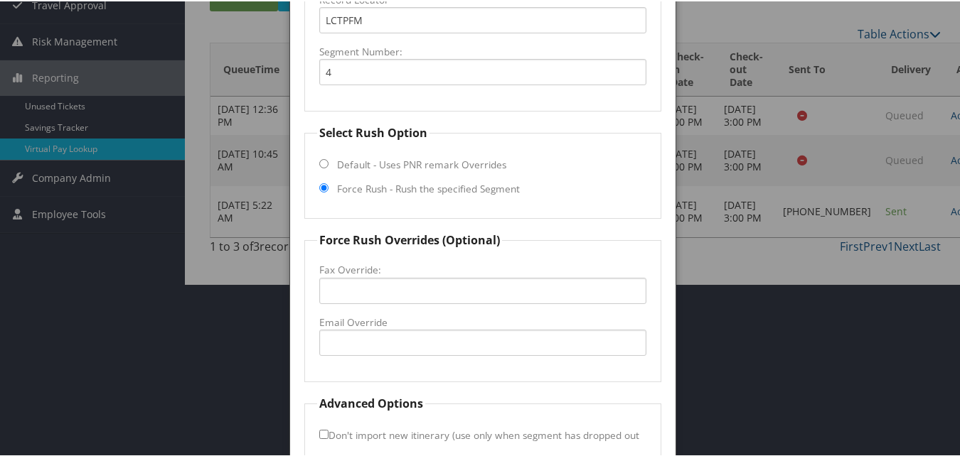
scroll to position [241, 0]
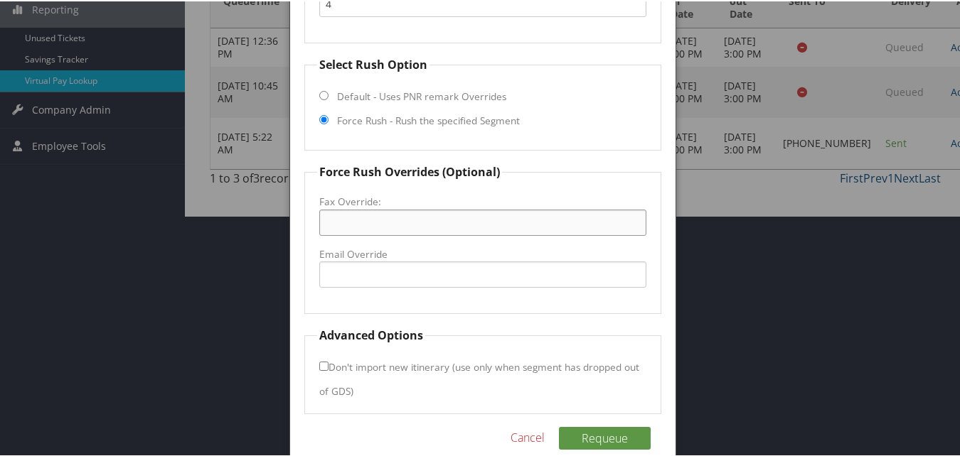
click at [426, 227] on input "Fax Override:" at bounding box center [482, 221] width 326 height 26
click at [707, 346] on div at bounding box center [482, 228] width 965 height 456
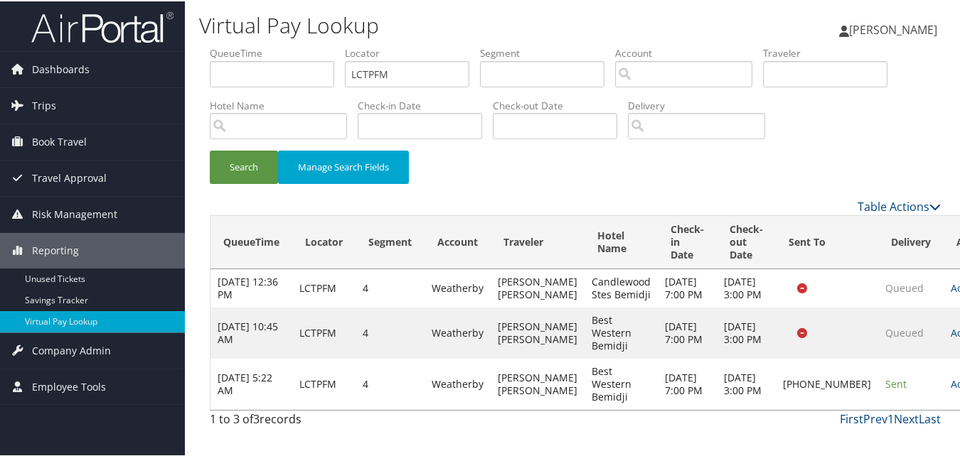
scroll to position [3, 0]
drag, startPoint x: 793, startPoint y: 422, endPoint x: 783, endPoint y: 417, distance: 11.1
click at [783, 409] on td "+1 (218) 751-2887" at bounding box center [827, 383] width 102 height 51
drag, startPoint x: 781, startPoint y: 421, endPoint x: 766, endPoint y: 395, distance: 29.9
click at [776, 395] on td "+1 (218) 751-2887" at bounding box center [827, 383] width 102 height 51
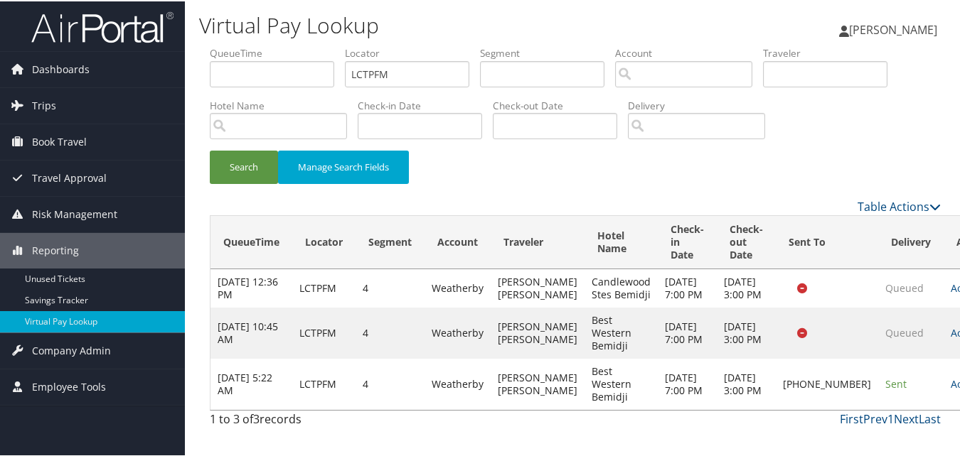
copy td "218) 751-288"
click at [950, 390] on link "Actions" at bounding box center [972, 383] width 45 height 14
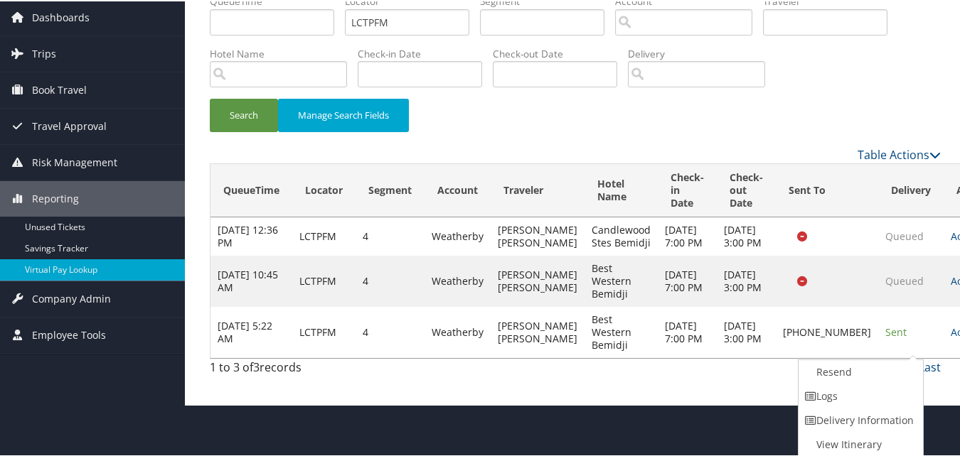
click at [716, 382] on div "1 to 3 of 3 records First Prev 1 Next Last" at bounding box center [575, 370] width 752 height 24
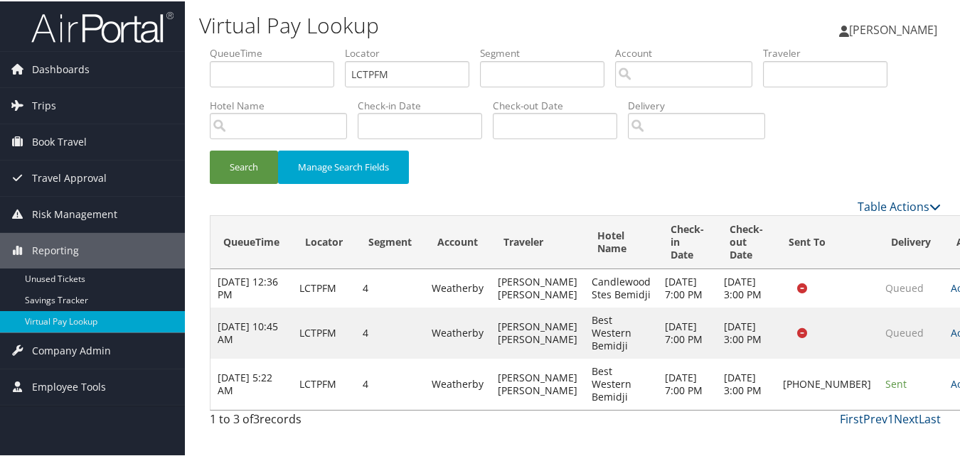
drag, startPoint x: 788, startPoint y: 419, endPoint x: 766, endPoint y: 397, distance: 30.2
click at [776, 397] on td "+1 (218) 751-2887" at bounding box center [827, 383] width 102 height 51
copy td "218) 751-2887"
click at [950, 390] on link "Actions" at bounding box center [972, 383] width 45 height 14
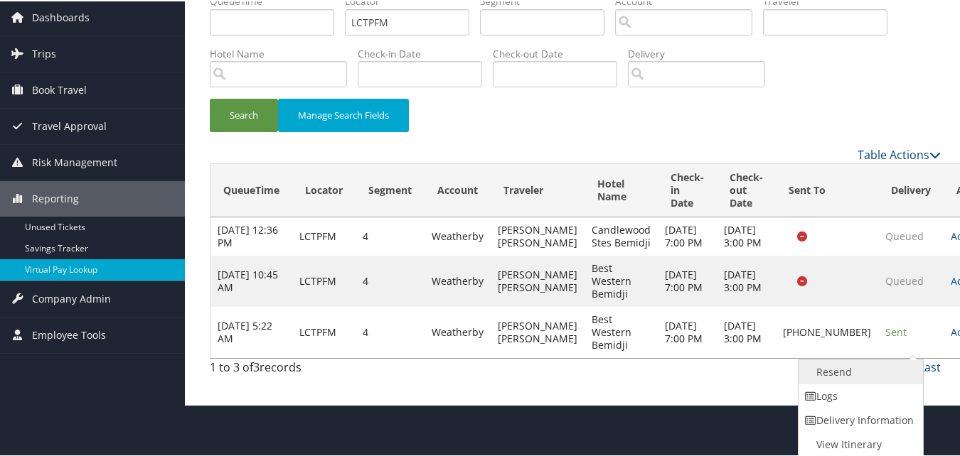
click at [862, 376] on link "Resend" at bounding box center [859, 371] width 122 height 24
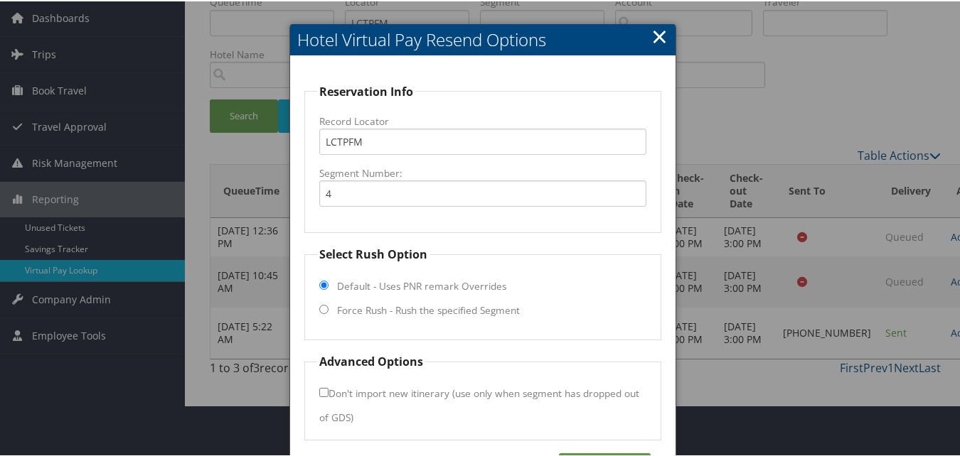
scroll to position [74, 0]
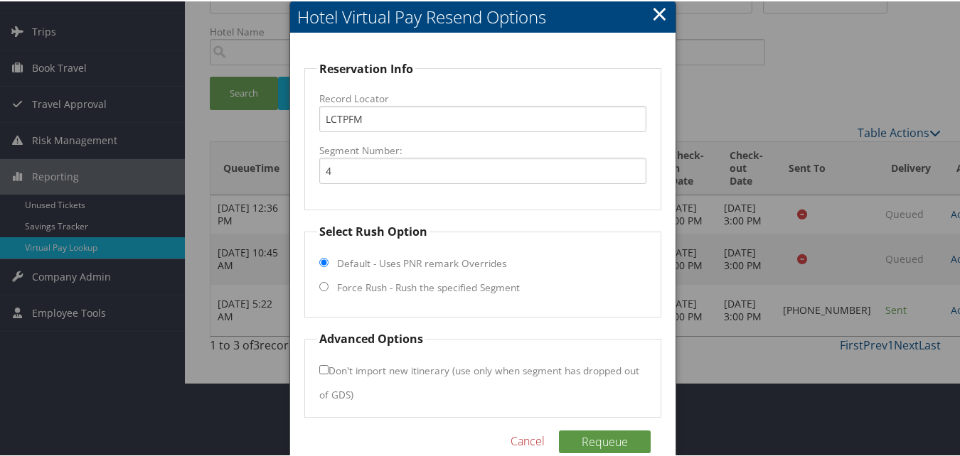
click at [350, 285] on label "Force Rush - Rush the specified Segment" at bounding box center [428, 286] width 183 height 14
click at [328, 285] on input "Force Rush - Rush the specified Segment" at bounding box center [323, 285] width 9 height 9
radio input "true"
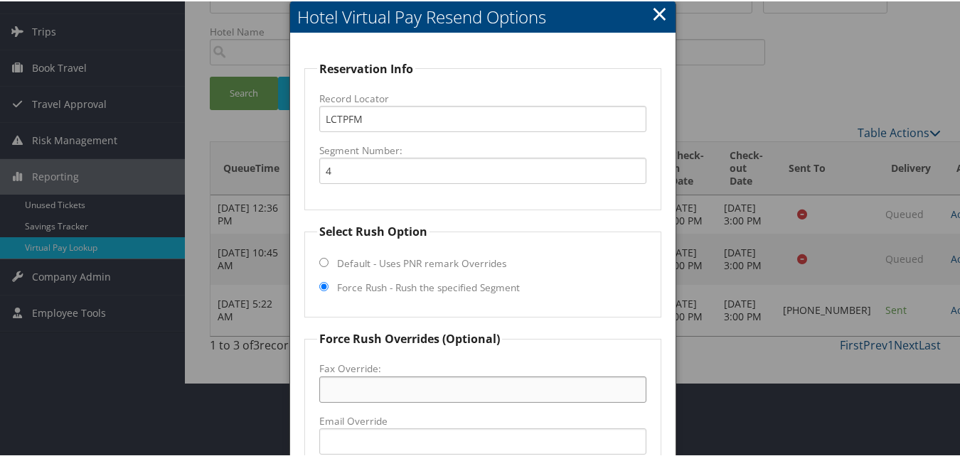
click at [370, 387] on input "Fax Override:" at bounding box center [482, 388] width 326 height 26
paste input "218) 751-2887"
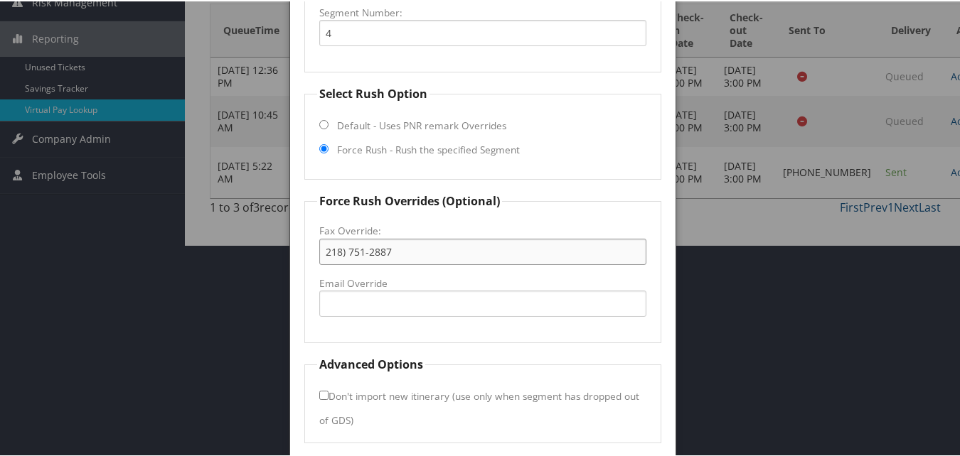
scroll to position [216, 0]
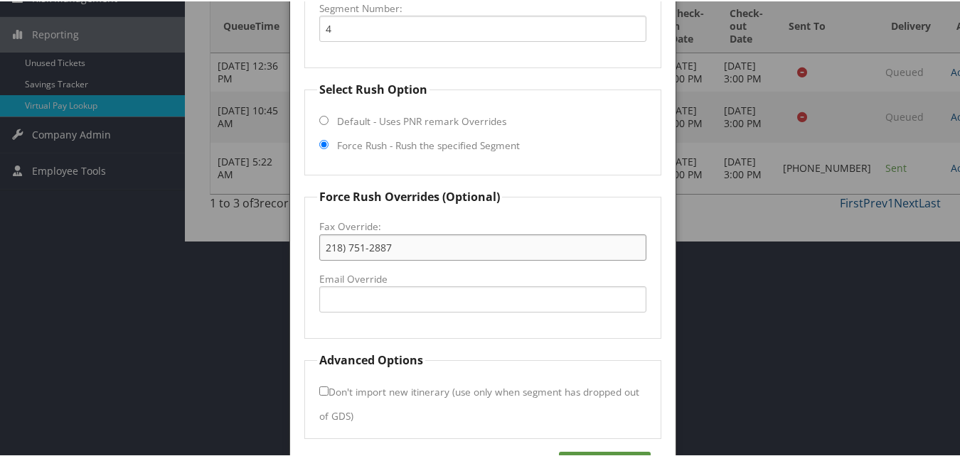
click at [350, 250] on input "218) 751-2887" at bounding box center [482, 246] width 326 height 26
click at [348, 255] on input "218) 751-2887" at bounding box center [482, 246] width 326 height 26
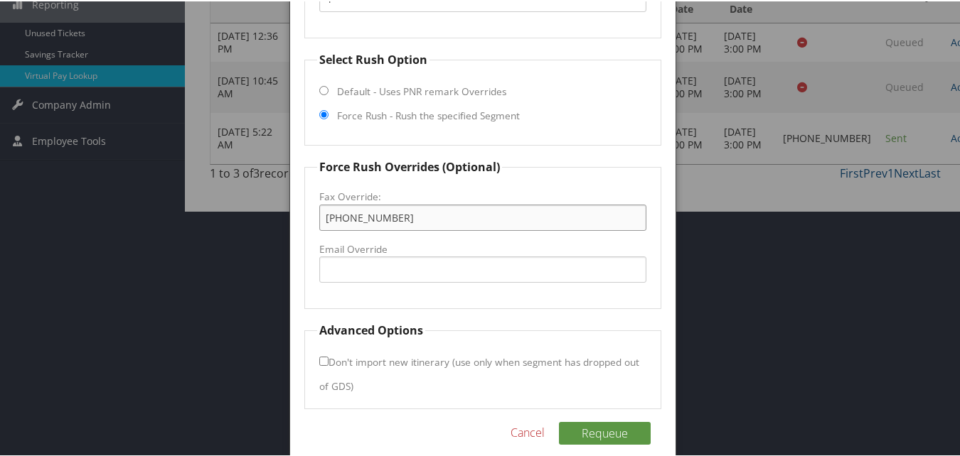
scroll to position [262, 0]
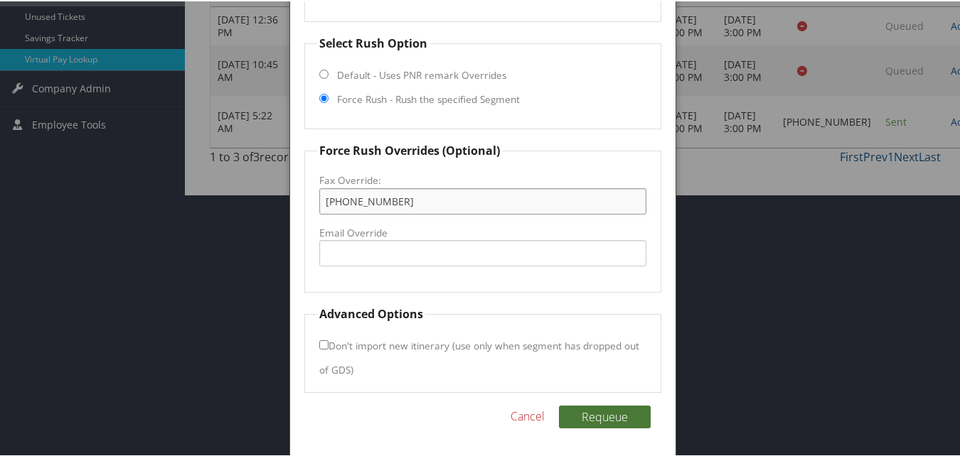
type input "218-751-2887"
click at [592, 409] on button "Requeue" at bounding box center [605, 416] width 92 height 23
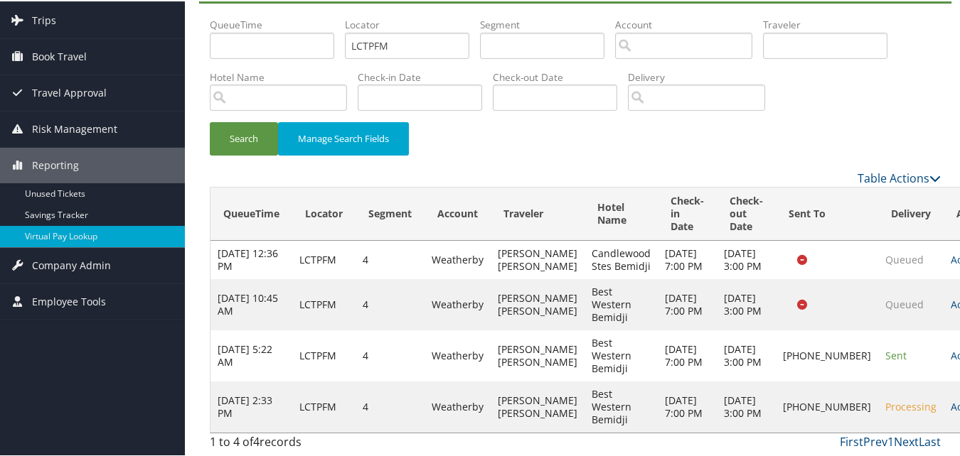
scroll to position [67, 0]
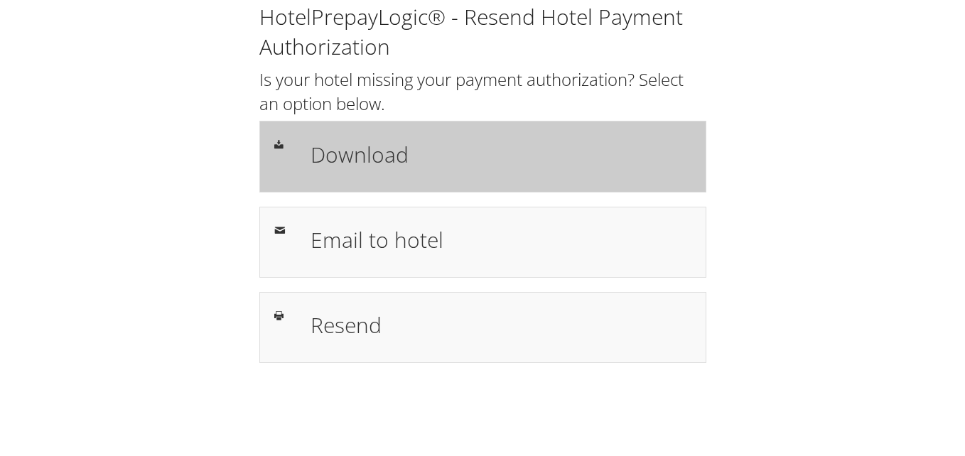
click at [441, 174] on div "Download" at bounding box center [501, 156] width 402 height 41
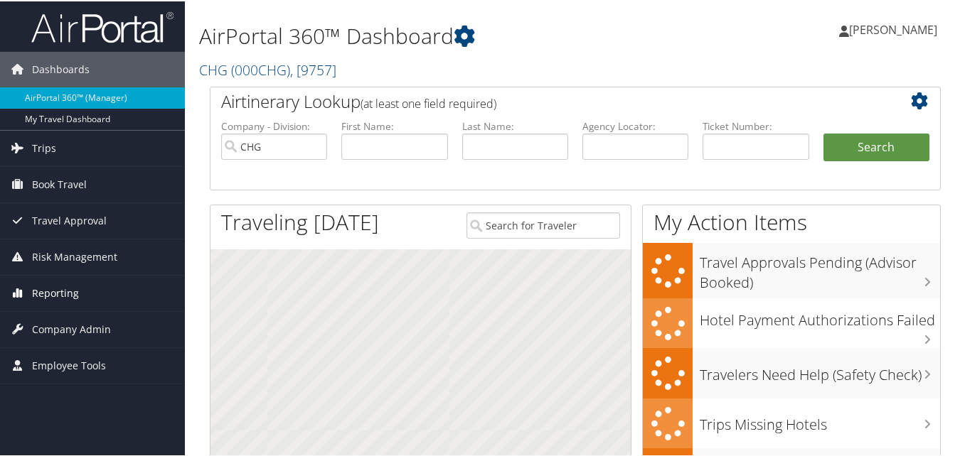
drag, startPoint x: 0, startPoint y: 0, endPoint x: 65, endPoint y: 286, distance: 293.2
click at [65, 286] on span "Reporting" at bounding box center [55, 292] width 47 height 36
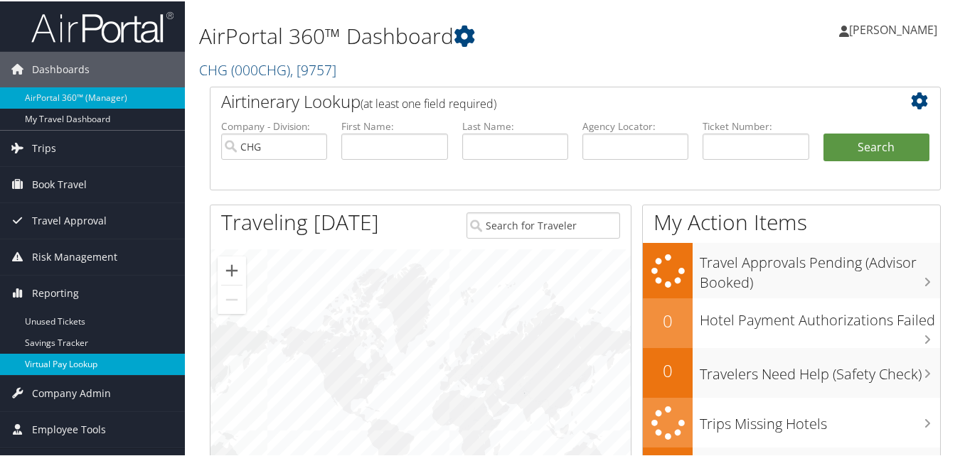
click at [63, 362] on link "Virtual Pay Lookup" at bounding box center [92, 363] width 185 height 21
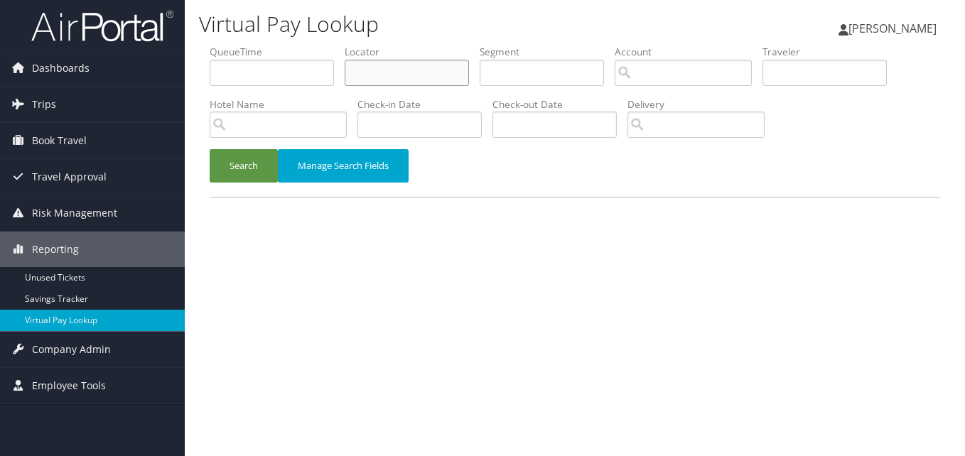
click at [394, 68] on input "text" at bounding box center [407, 73] width 124 height 26
paste input "JQZFQW"
type input "JQZFQW"
click at [213, 161] on button "Search" at bounding box center [244, 165] width 68 height 33
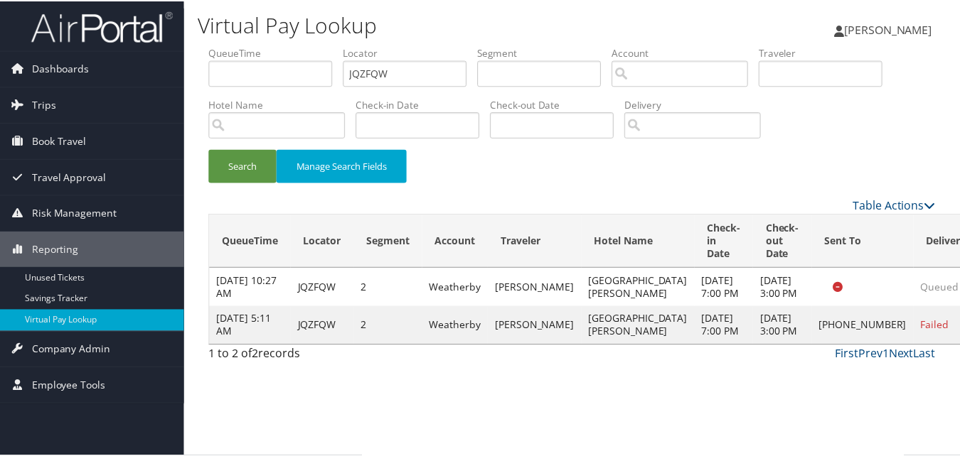
scroll to position [14, 0]
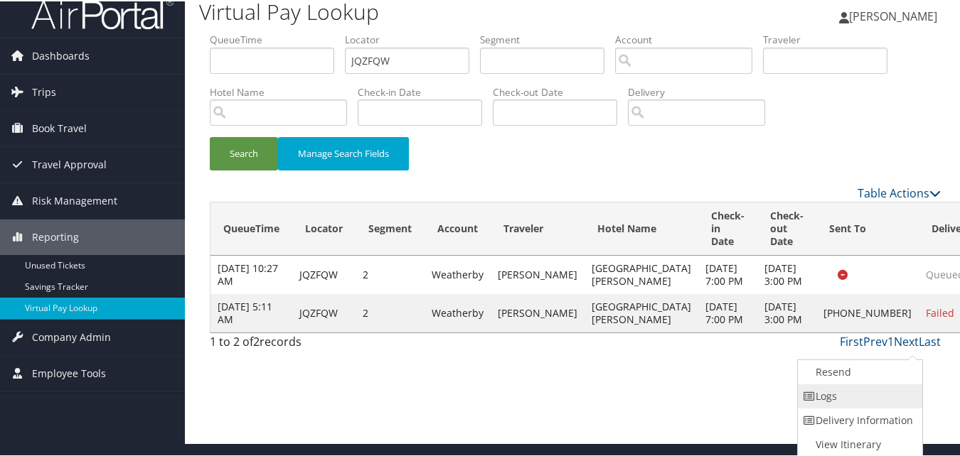
click at [874, 395] on link "Logs" at bounding box center [859, 395] width 122 height 24
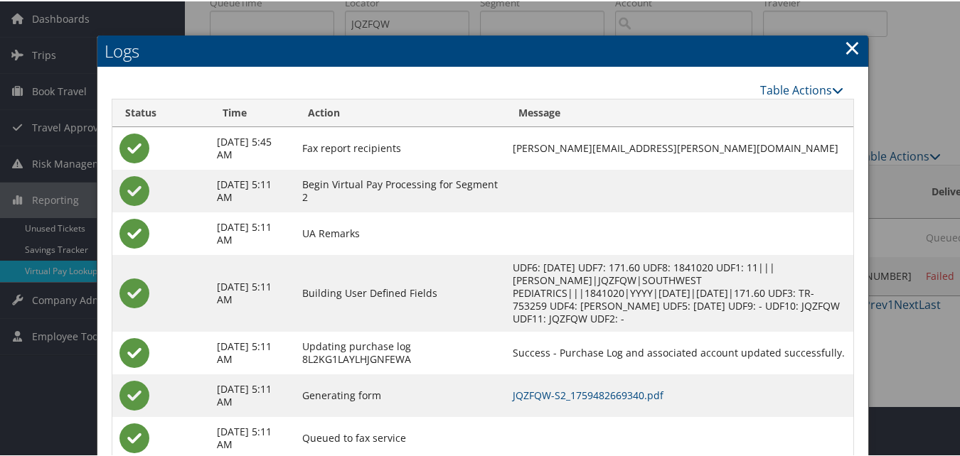
scroll to position [92, 0]
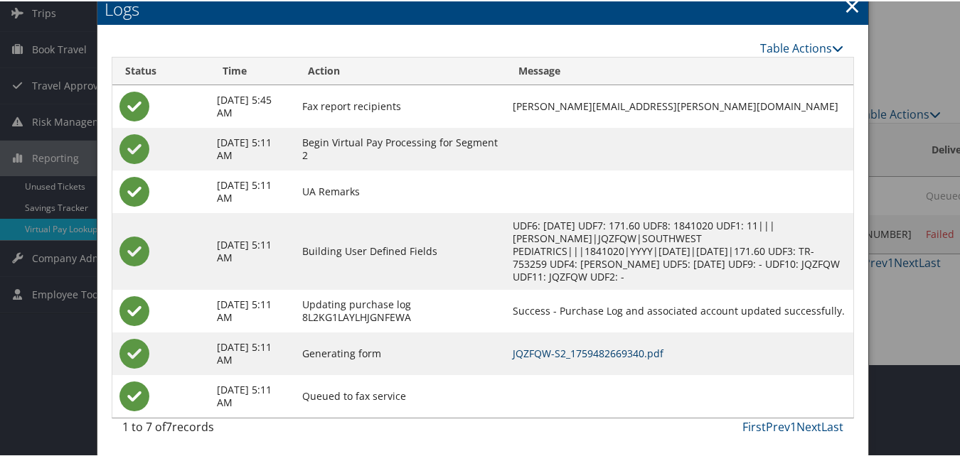
click at [588, 353] on link "JQZFQW-S2_1759482669340.pdf" at bounding box center [588, 353] width 151 height 14
